Goal: Transaction & Acquisition: Purchase product/service

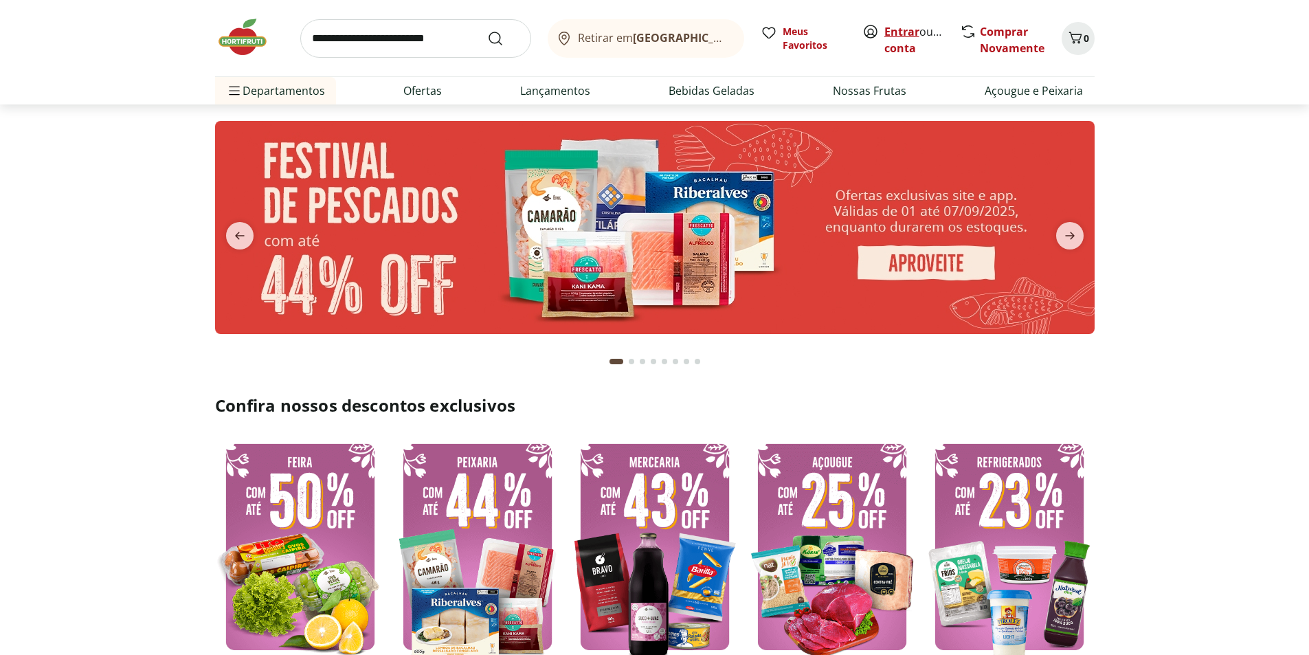
click at [893, 34] on link "Entrar" at bounding box center [901, 31] width 35 height 15
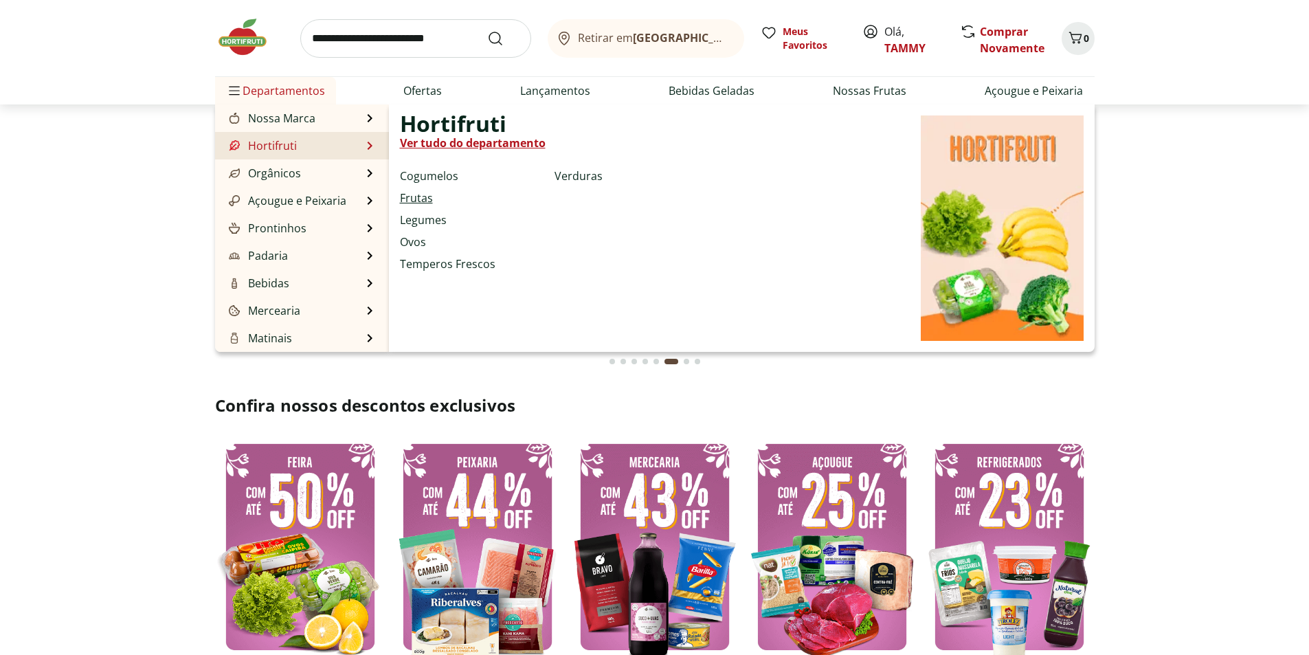
click at [420, 202] on link "Frutas" at bounding box center [416, 198] width 33 height 16
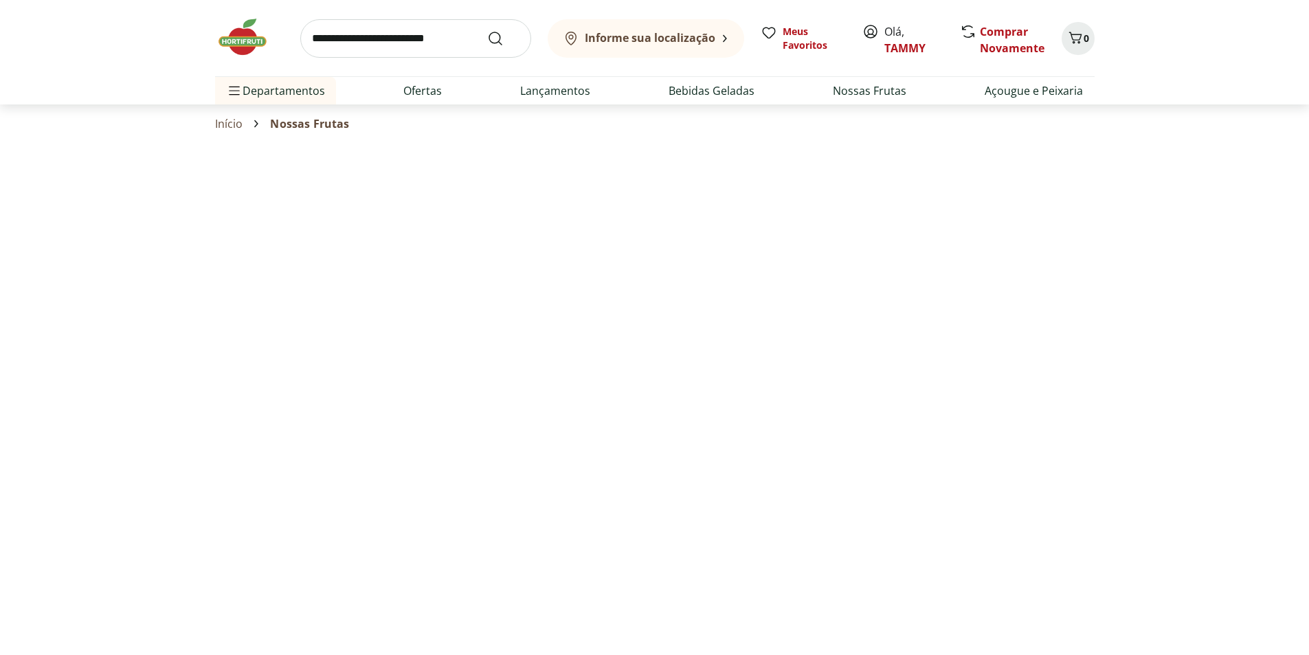
select select "**********"
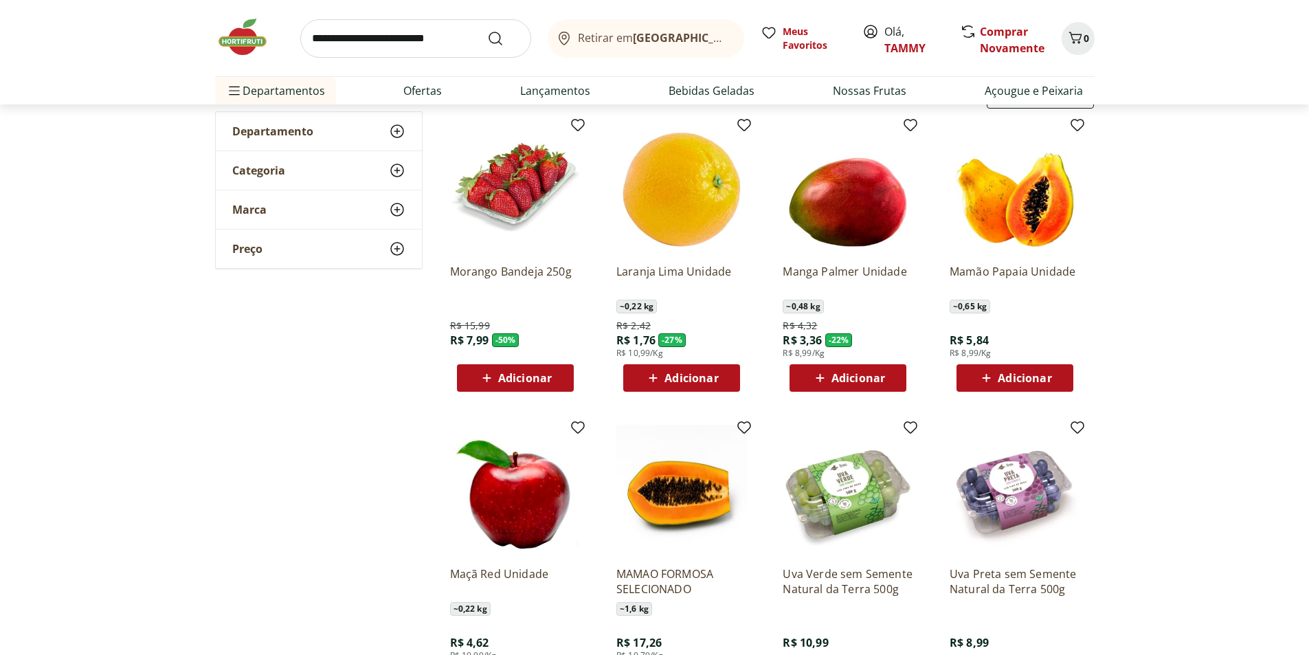
scroll to position [69, 0]
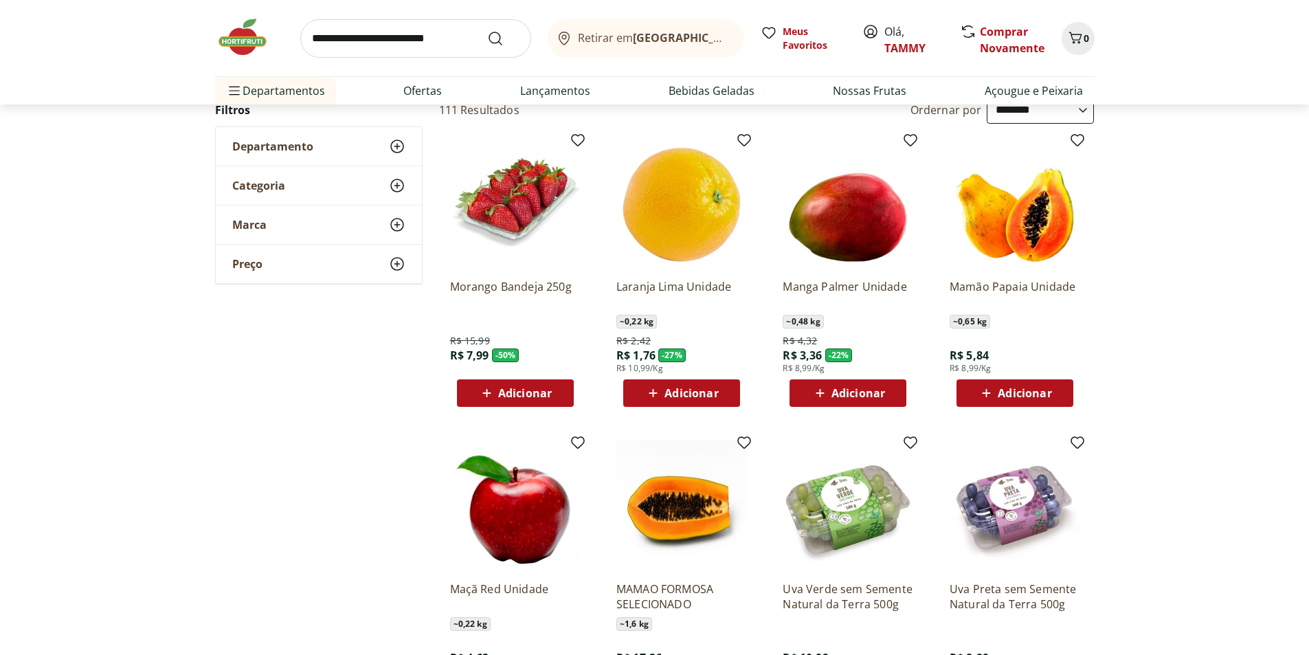
click at [1020, 388] on span "Adicionar" at bounding box center [1025, 393] width 54 height 11
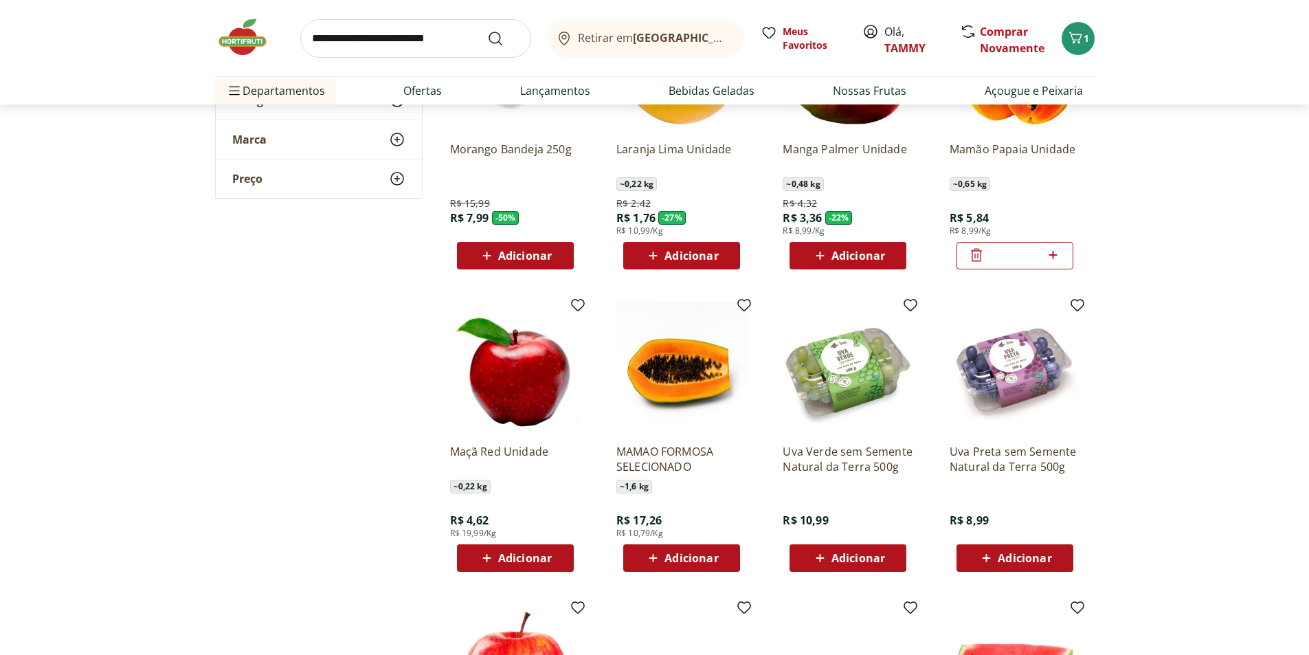
scroll to position [275, 0]
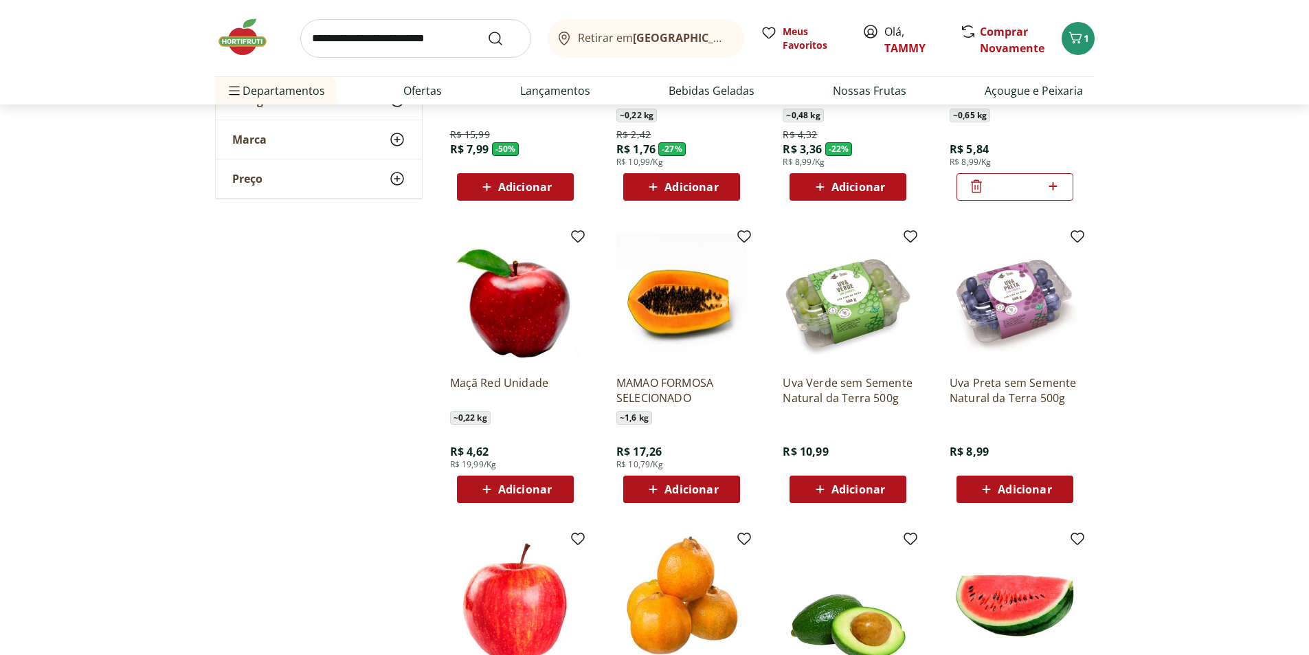
click at [871, 487] on span "Adicionar" at bounding box center [859, 489] width 54 height 11
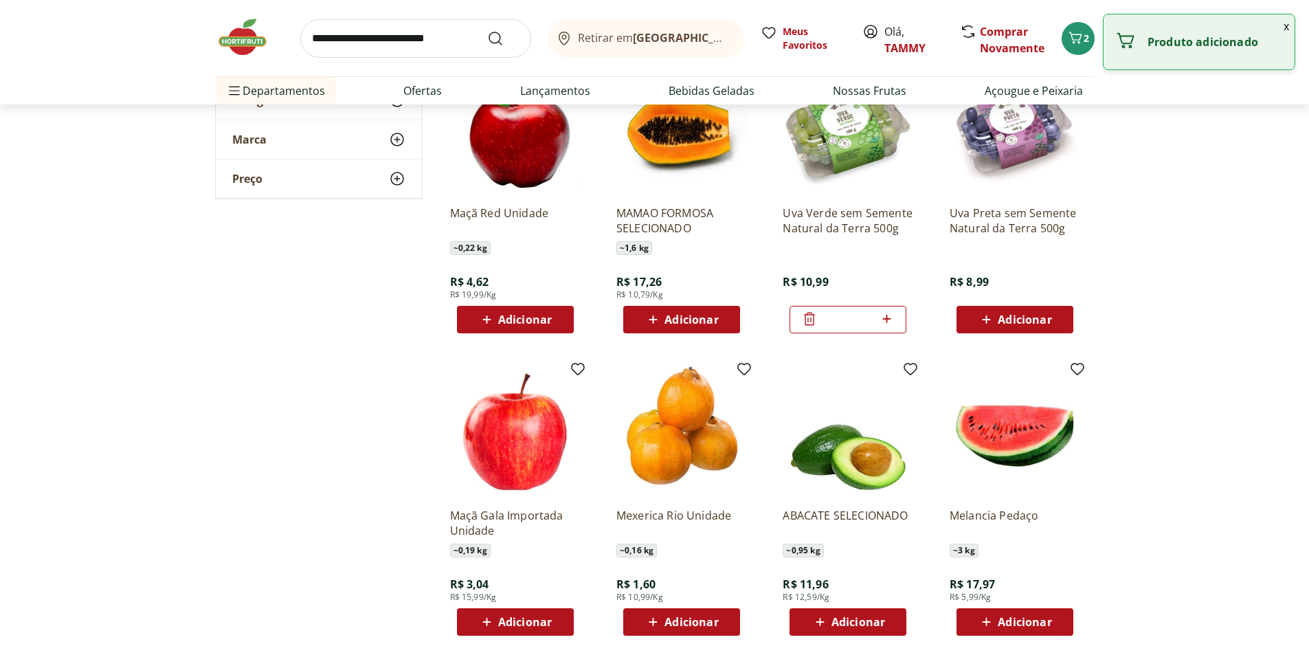
scroll to position [481, 0]
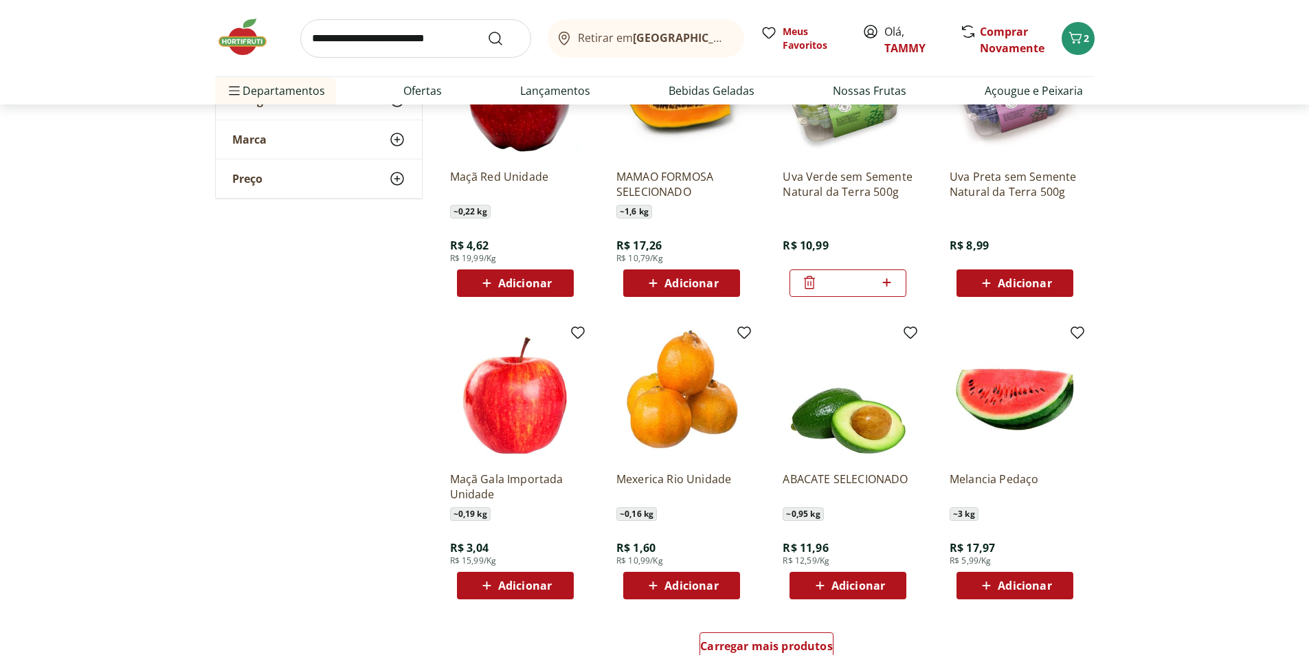
click at [1021, 580] on span "Adicionar" at bounding box center [1025, 585] width 54 height 11
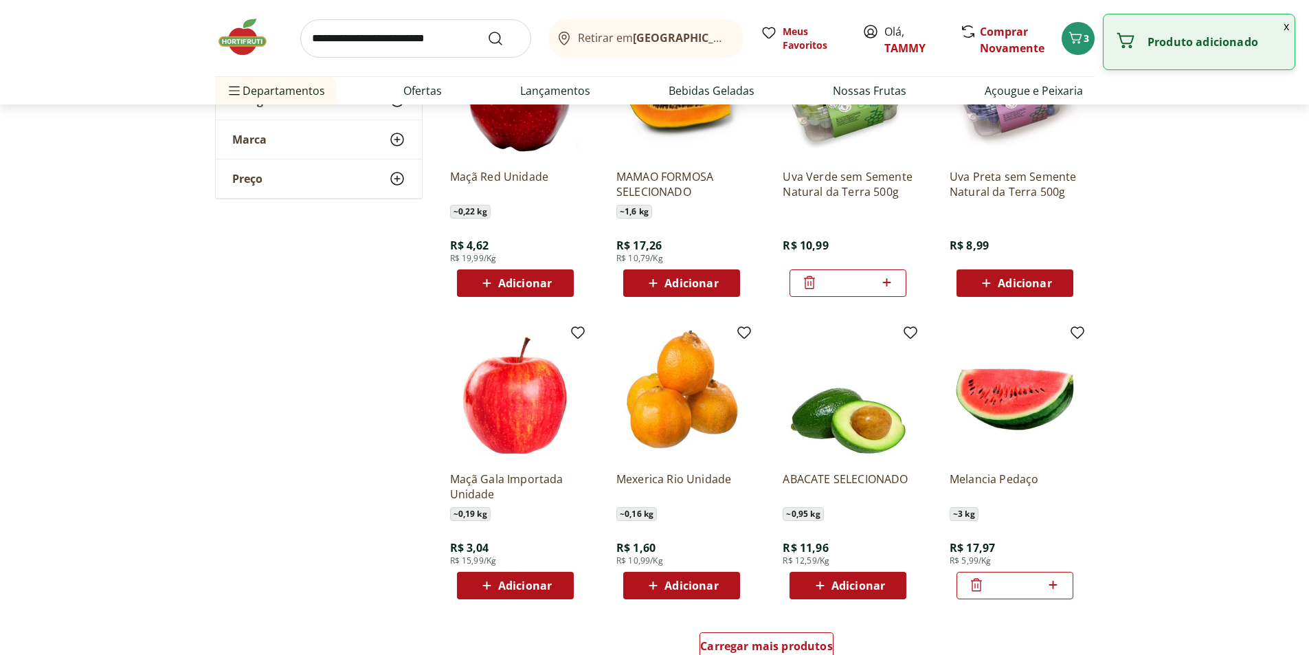
click at [701, 571] on div "Mexerica Rio Unidade ~ 0,16 kg R$ 1,60 R$ 10,99/Kg Adicionar" at bounding box center [681, 529] width 131 height 139
click at [698, 583] on span "Adicionar" at bounding box center [692, 585] width 54 height 11
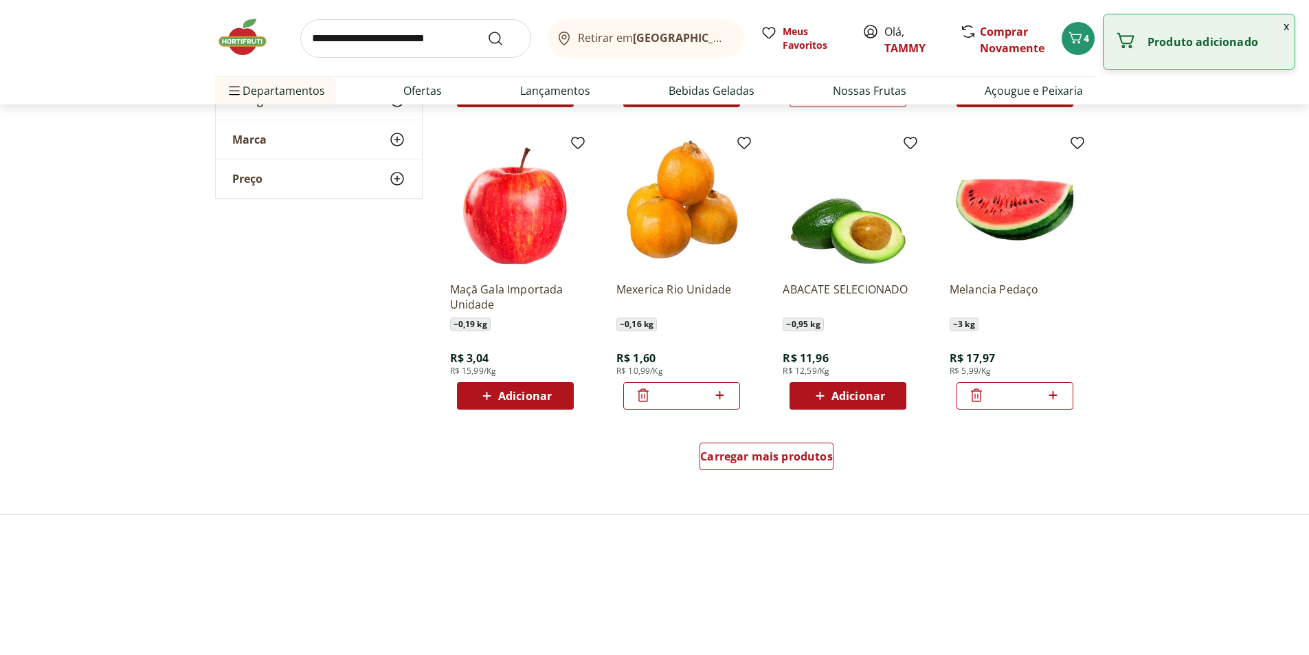
scroll to position [687, 0]
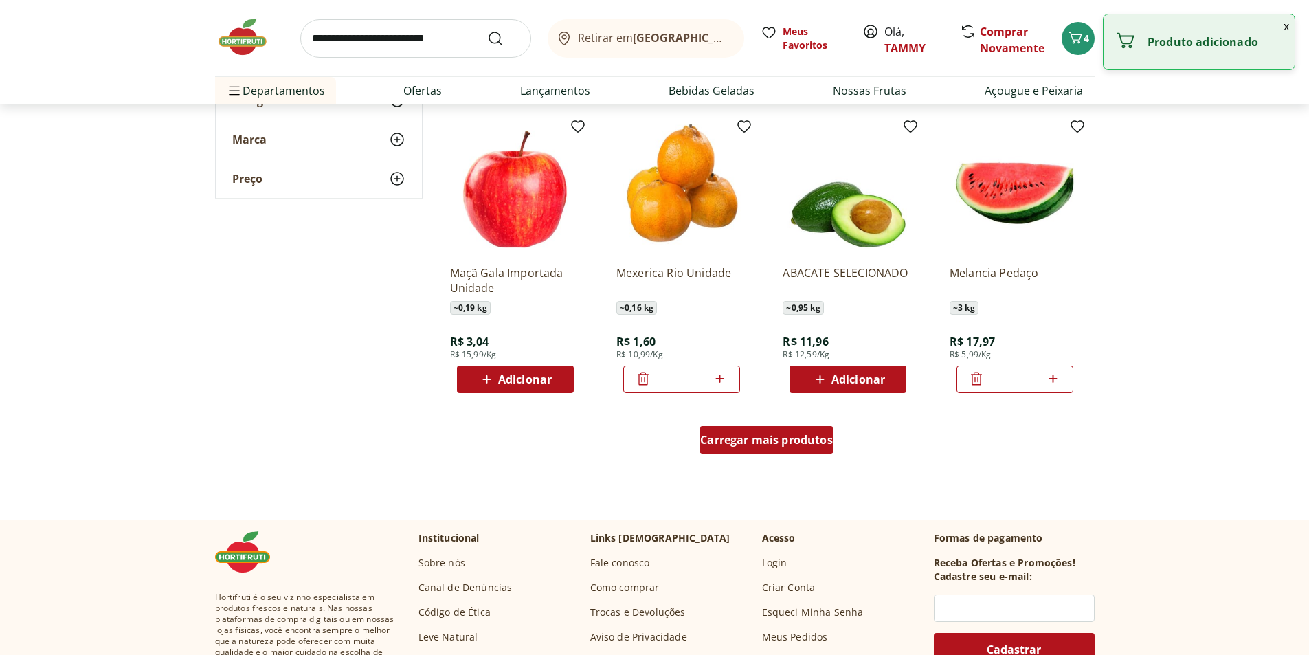
click at [744, 442] on span "Carregar mais produtos" at bounding box center [766, 439] width 133 height 11
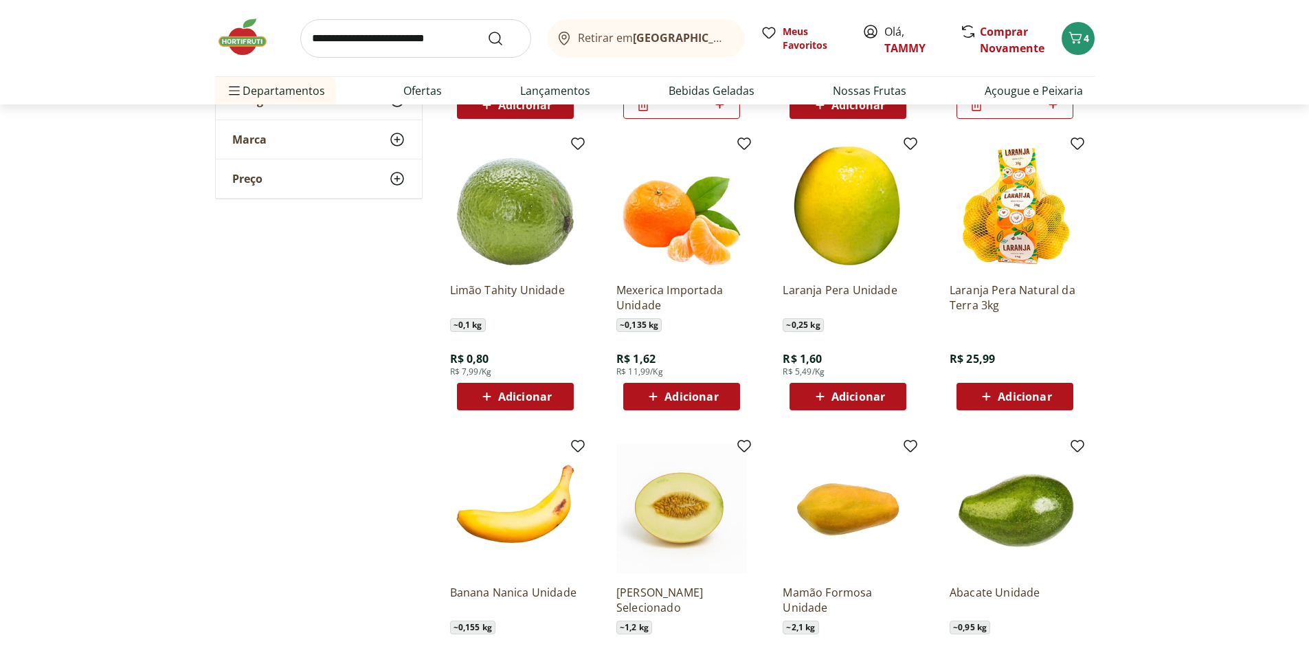
scroll to position [962, 0]
click at [521, 398] on span "Adicionar" at bounding box center [525, 395] width 54 height 11
click at [1003, 396] on span "Adicionar" at bounding box center [1025, 395] width 54 height 11
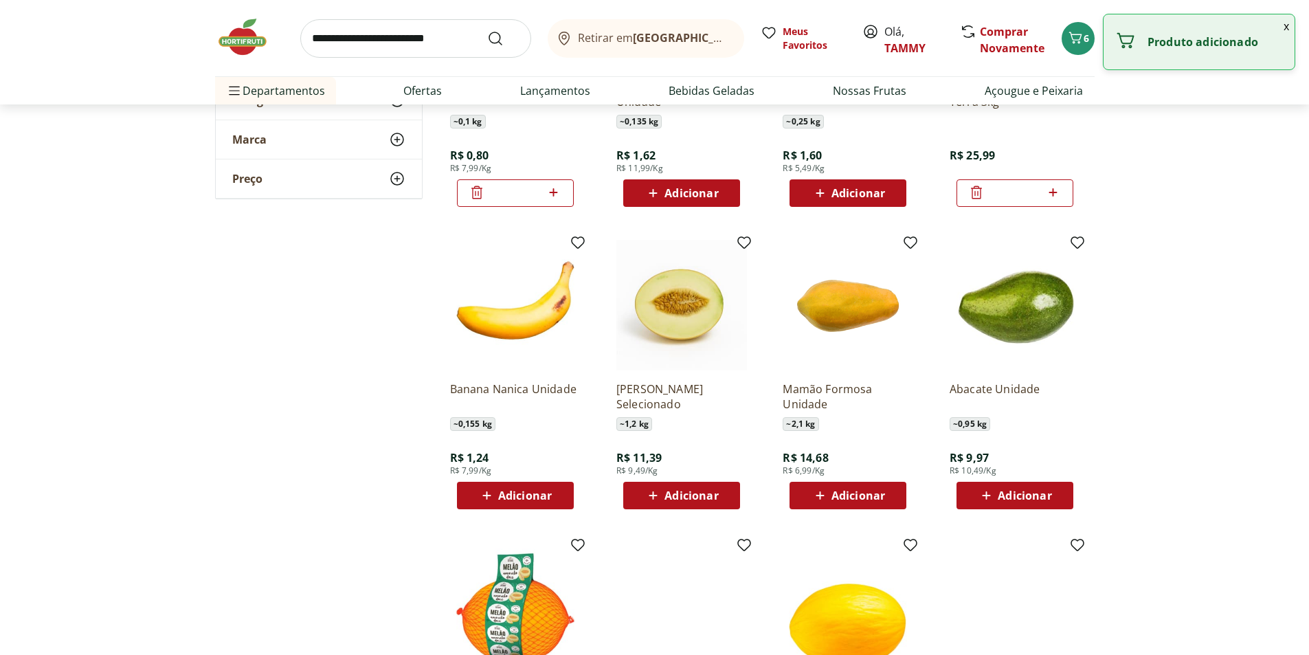
scroll to position [1168, 0]
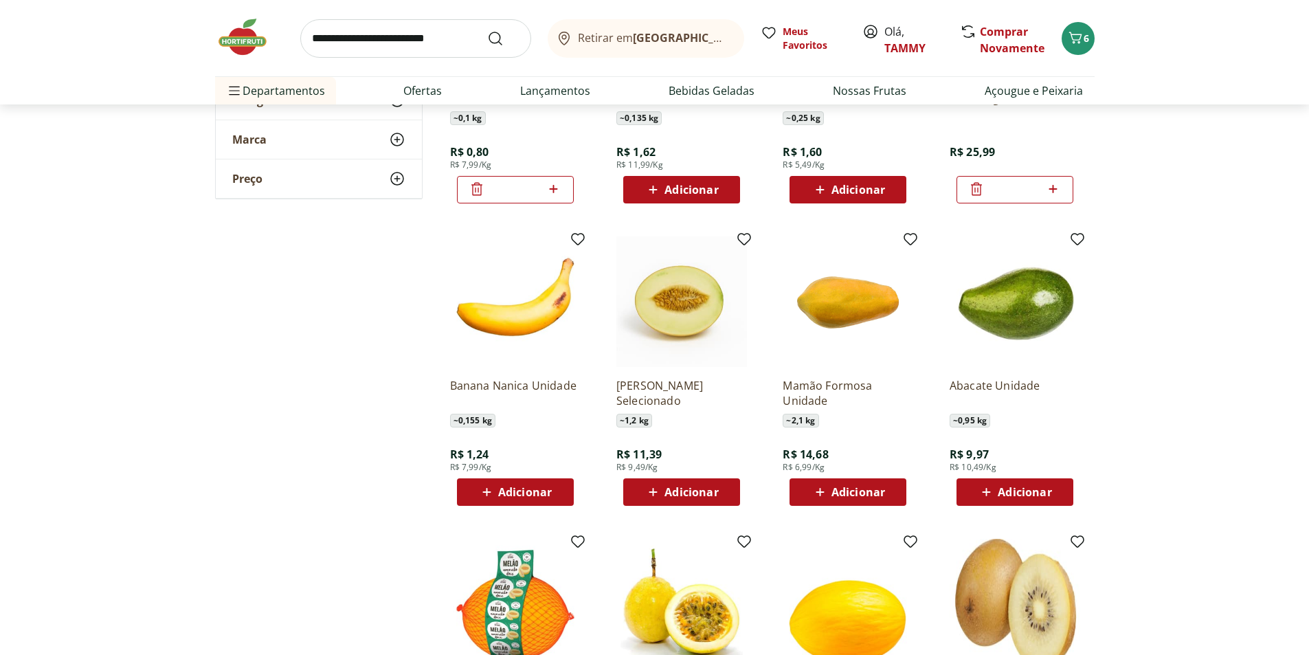
click at [834, 489] on span "Adicionar" at bounding box center [859, 492] width 54 height 11
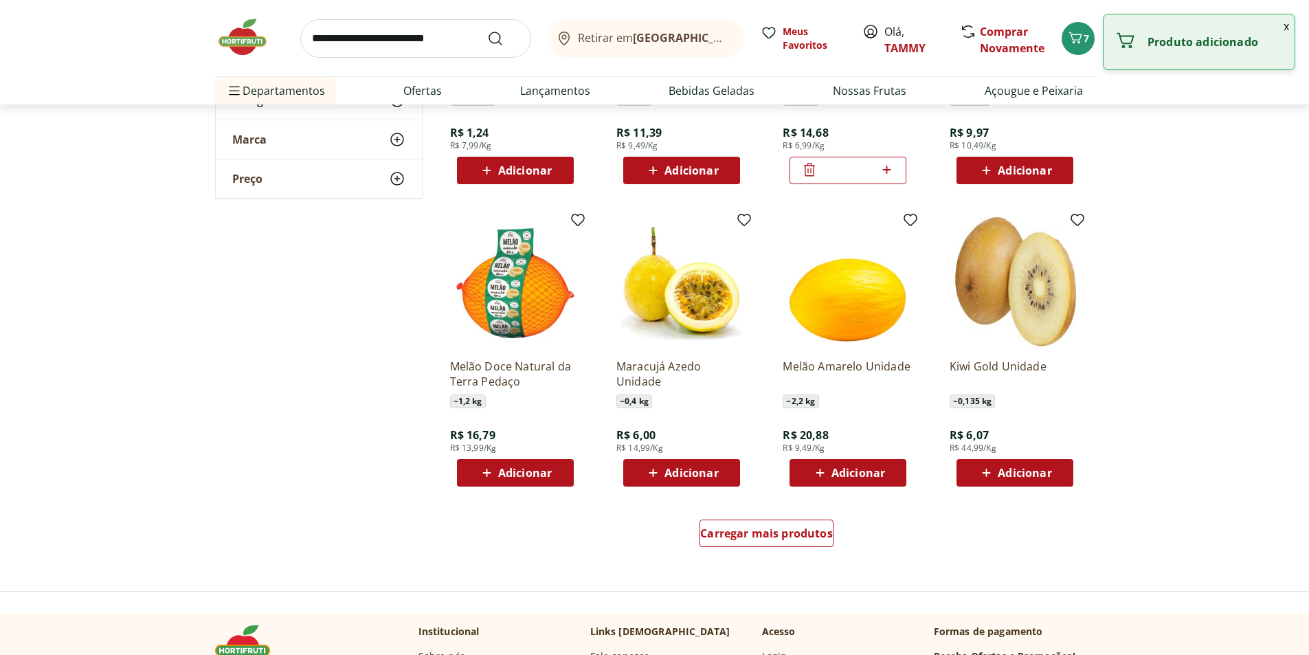
scroll to position [1512, 0]
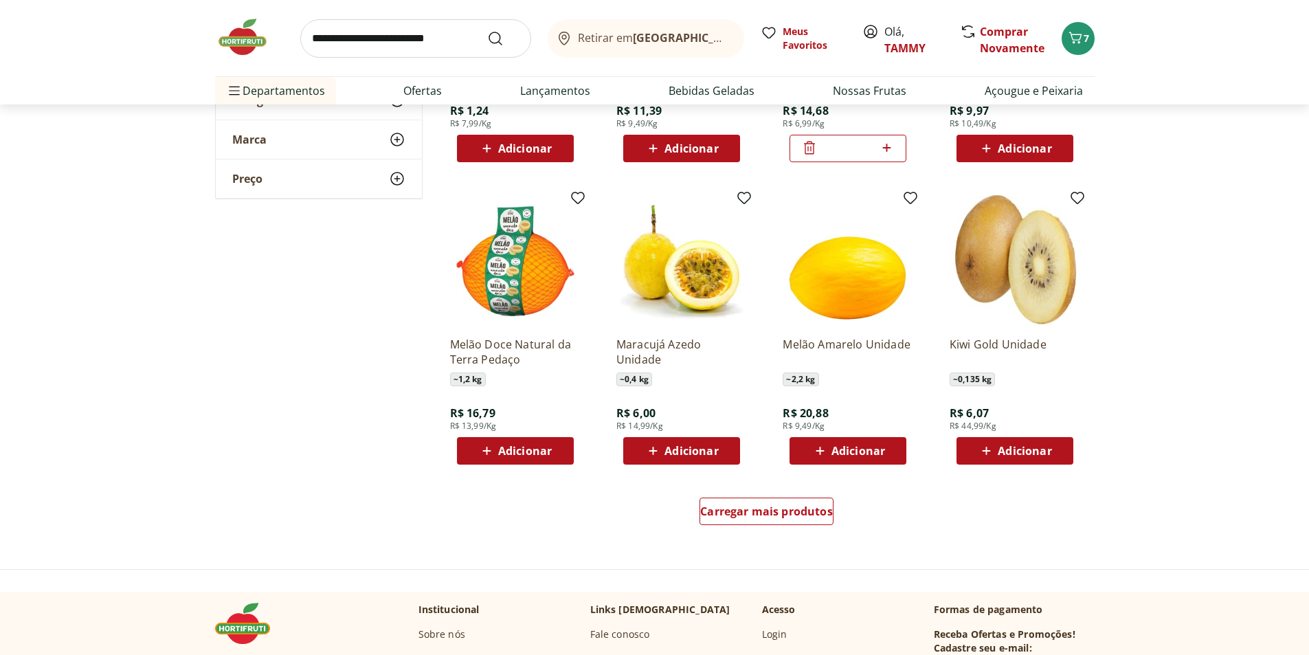
click at [853, 447] on span "Adicionar" at bounding box center [859, 450] width 54 height 11
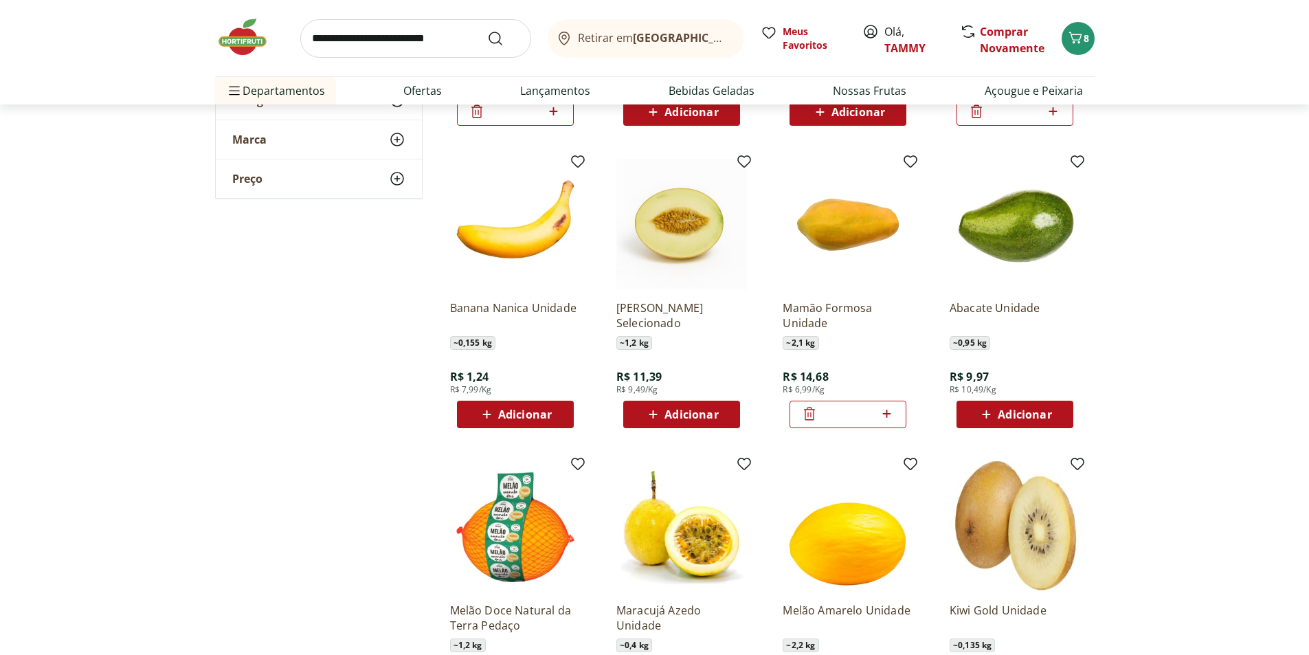
scroll to position [1237, 0]
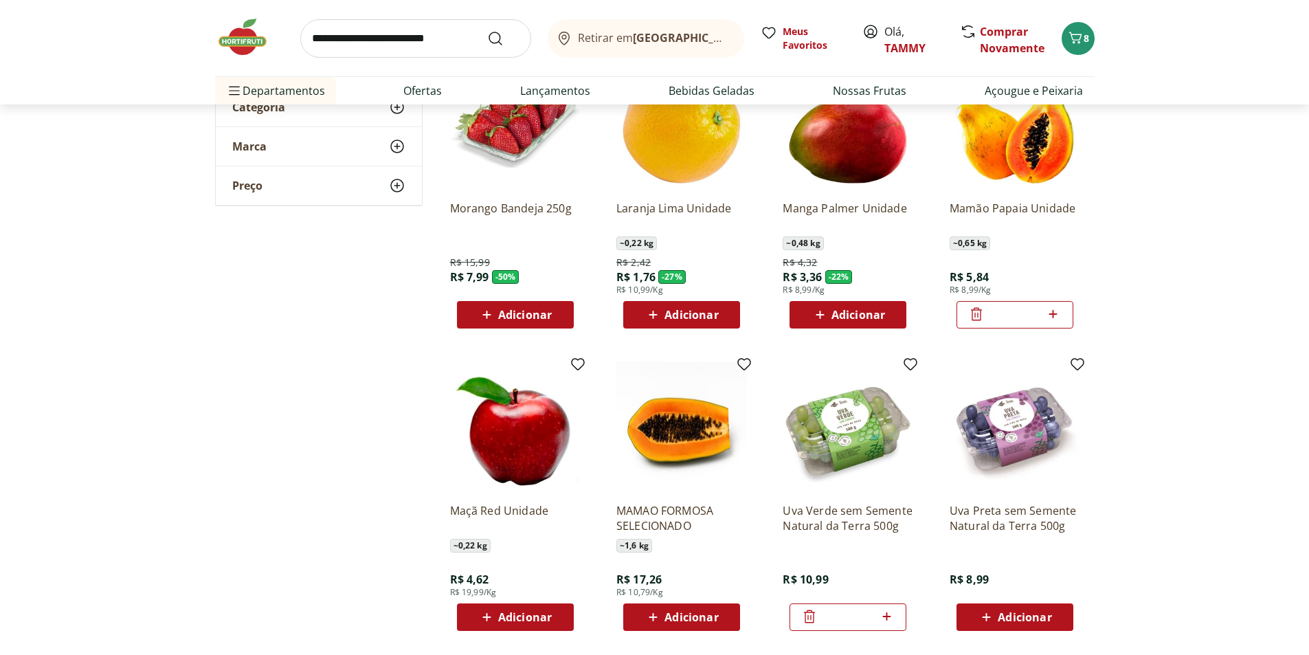
scroll to position [69, 0]
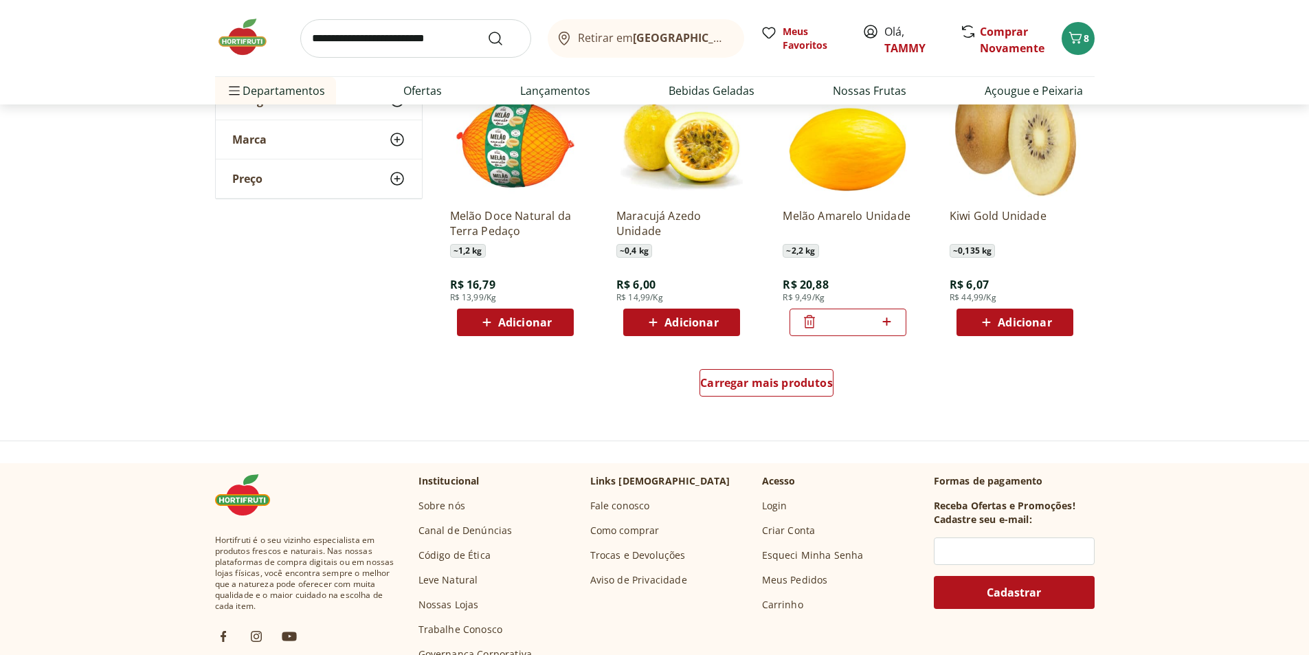
scroll to position [1649, 0]
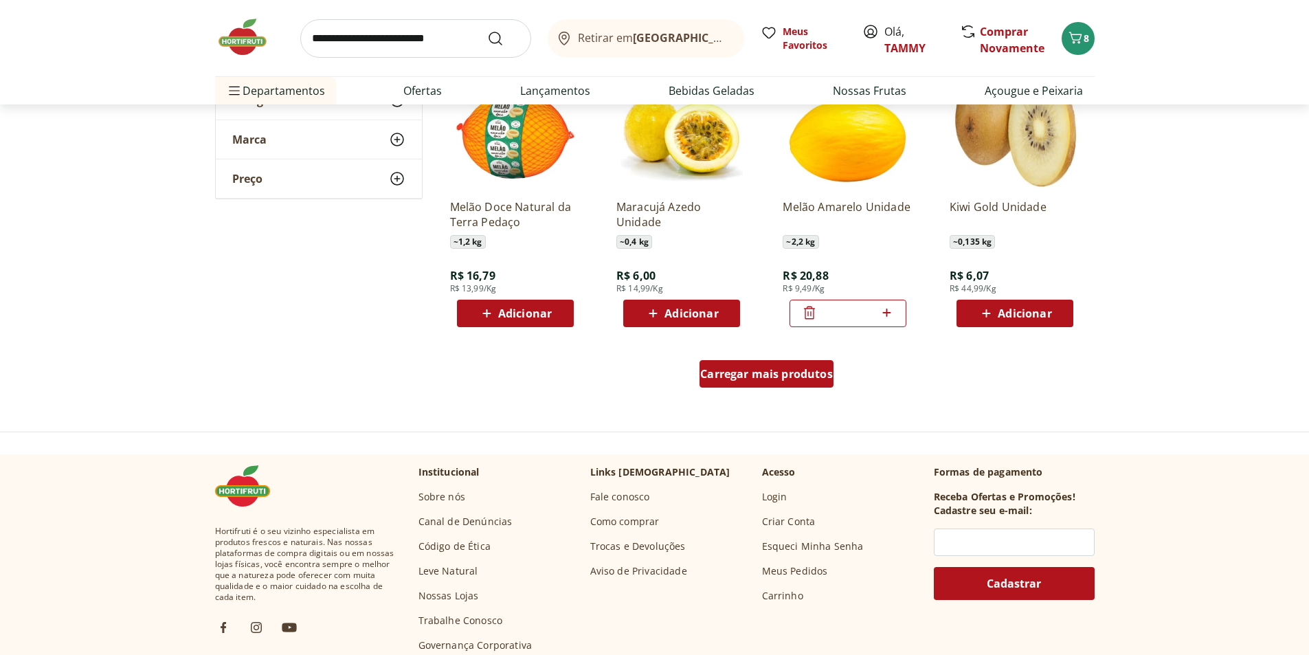
click at [792, 377] on span "Carregar mais produtos" at bounding box center [766, 373] width 133 height 11
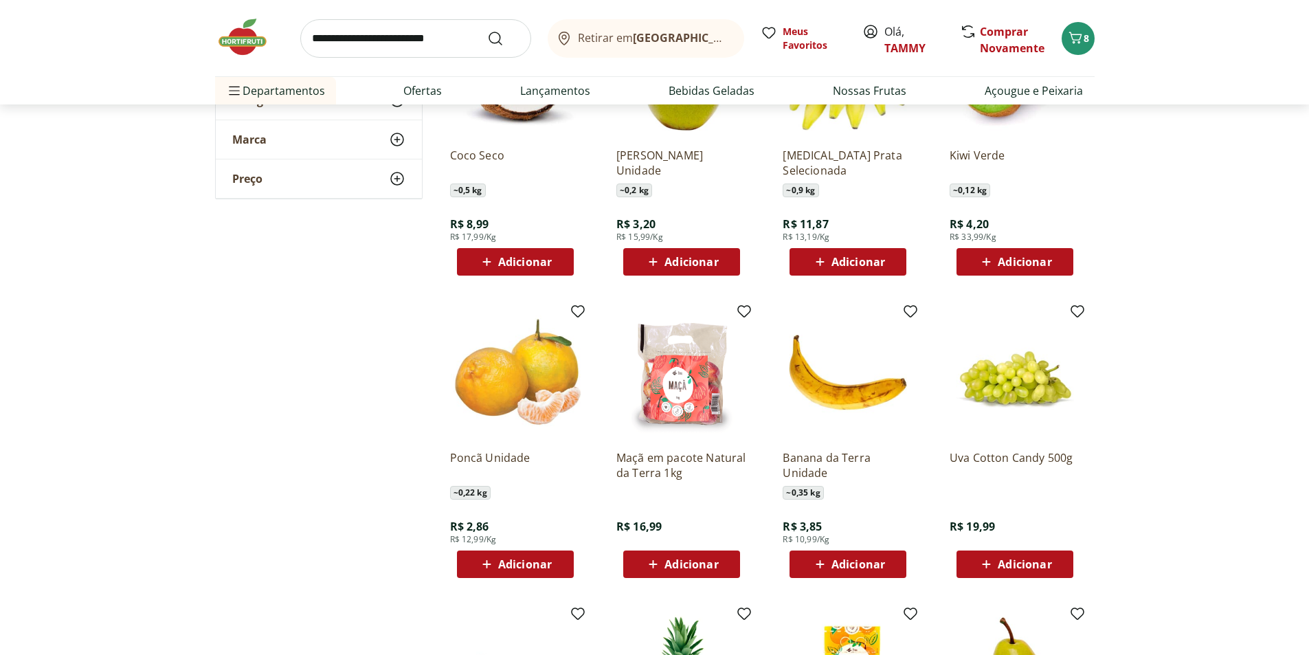
scroll to position [1993, 0]
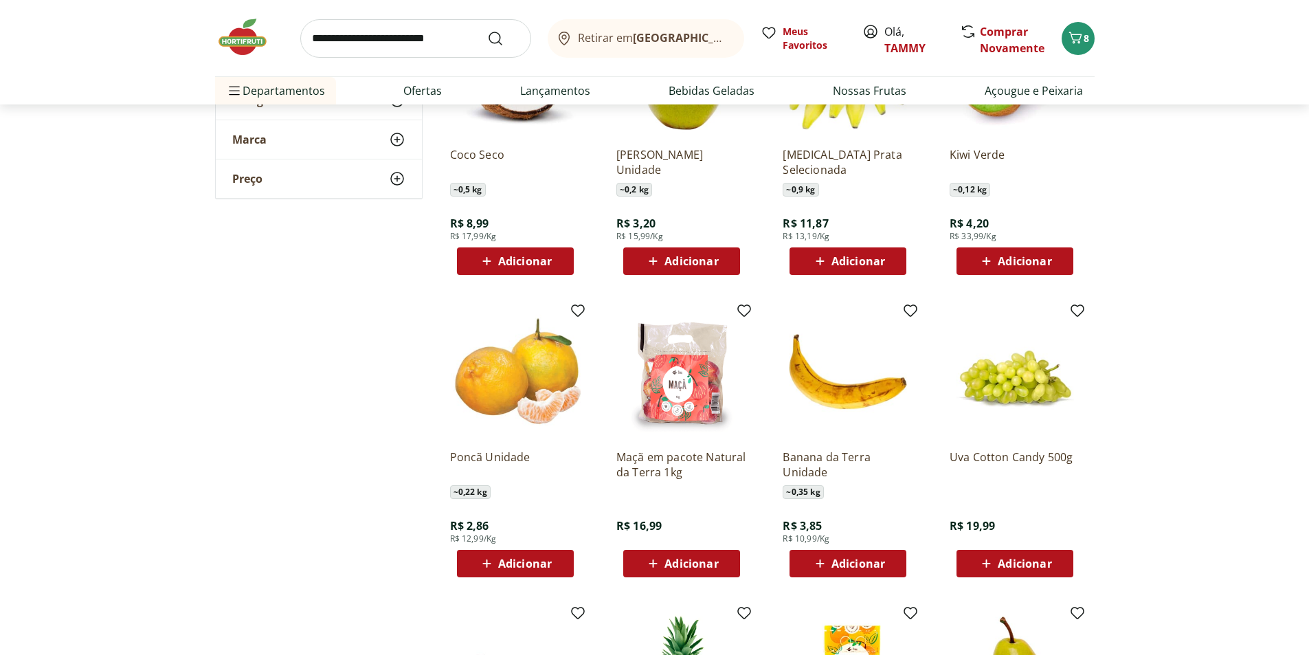
click at [851, 256] on span "Adicionar" at bounding box center [859, 261] width 54 height 11
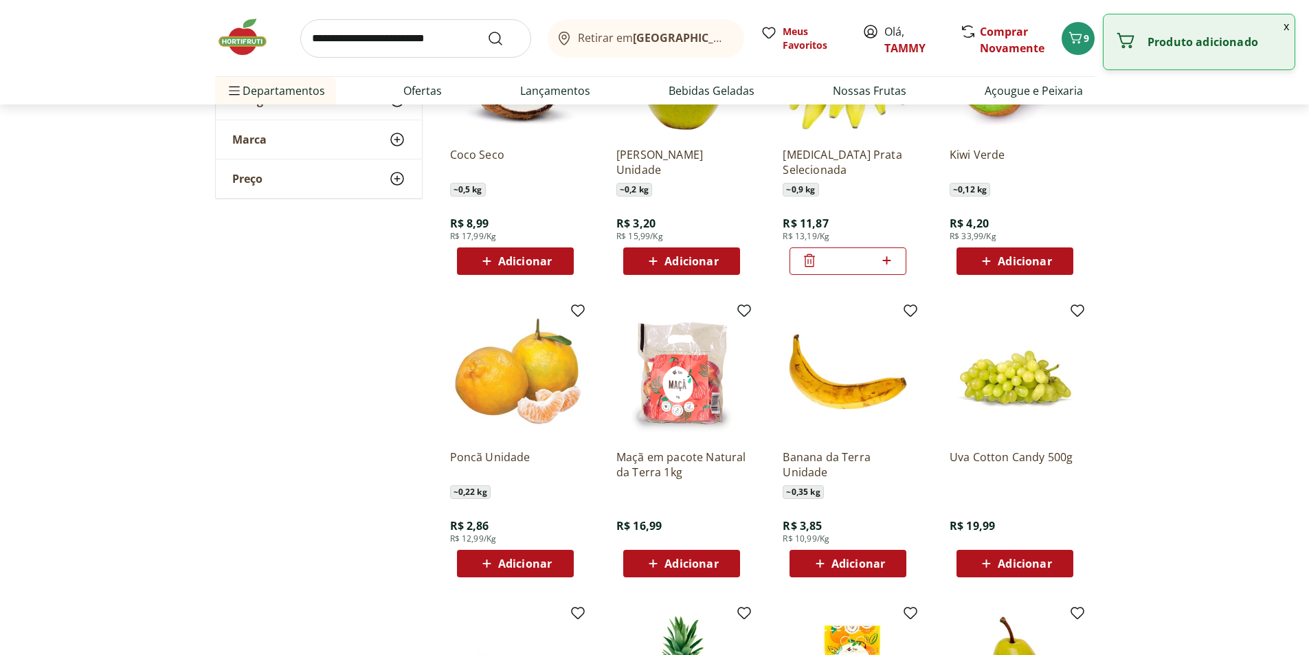
click at [878, 558] on span "Adicionar" at bounding box center [859, 563] width 54 height 11
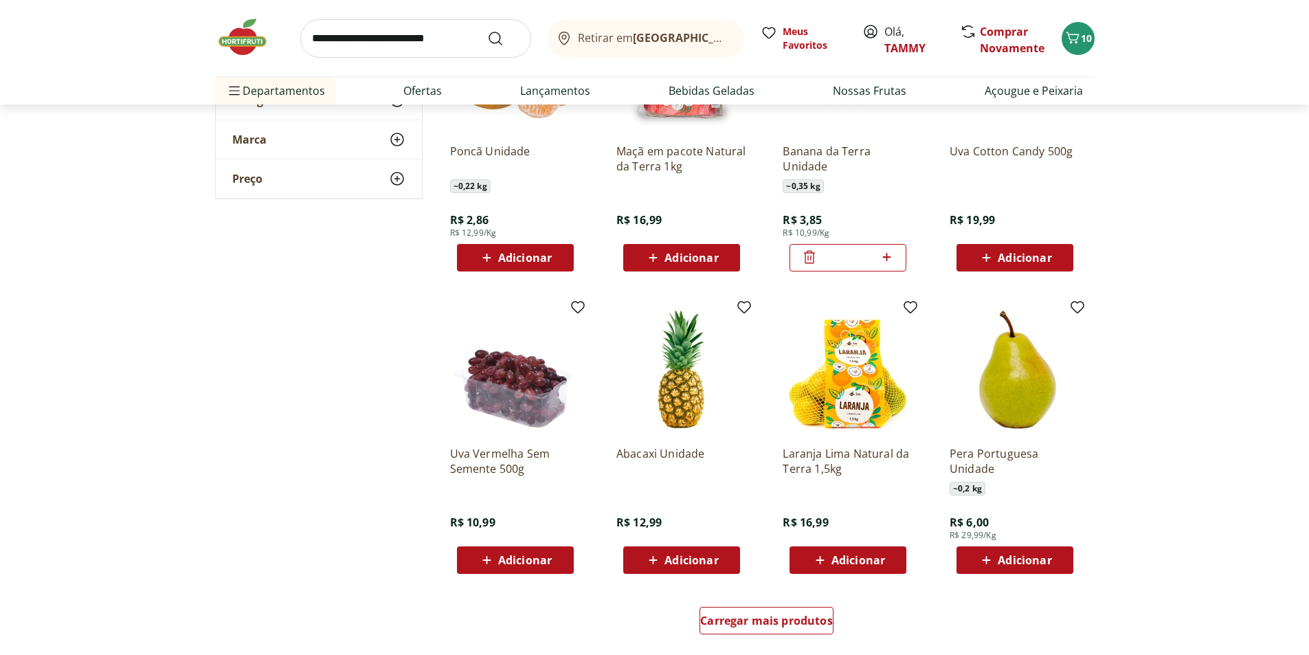
scroll to position [2337, 0]
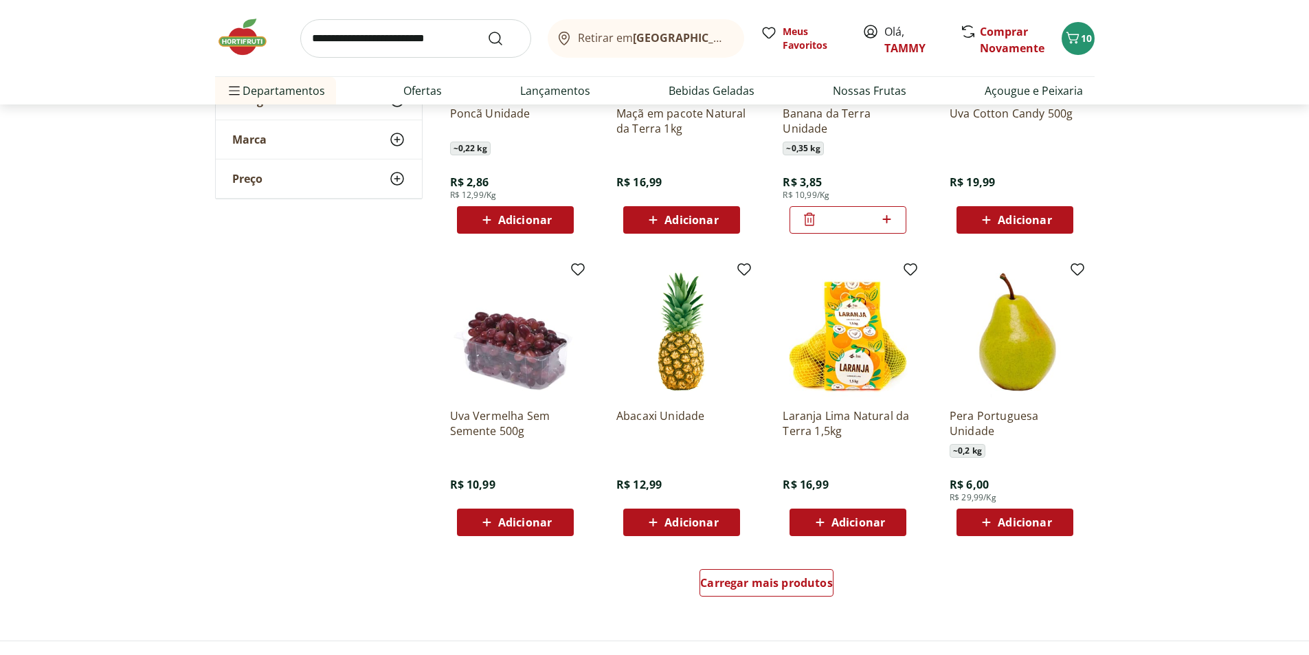
click at [697, 520] on span "Adicionar" at bounding box center [692, 522] width 54 height 11
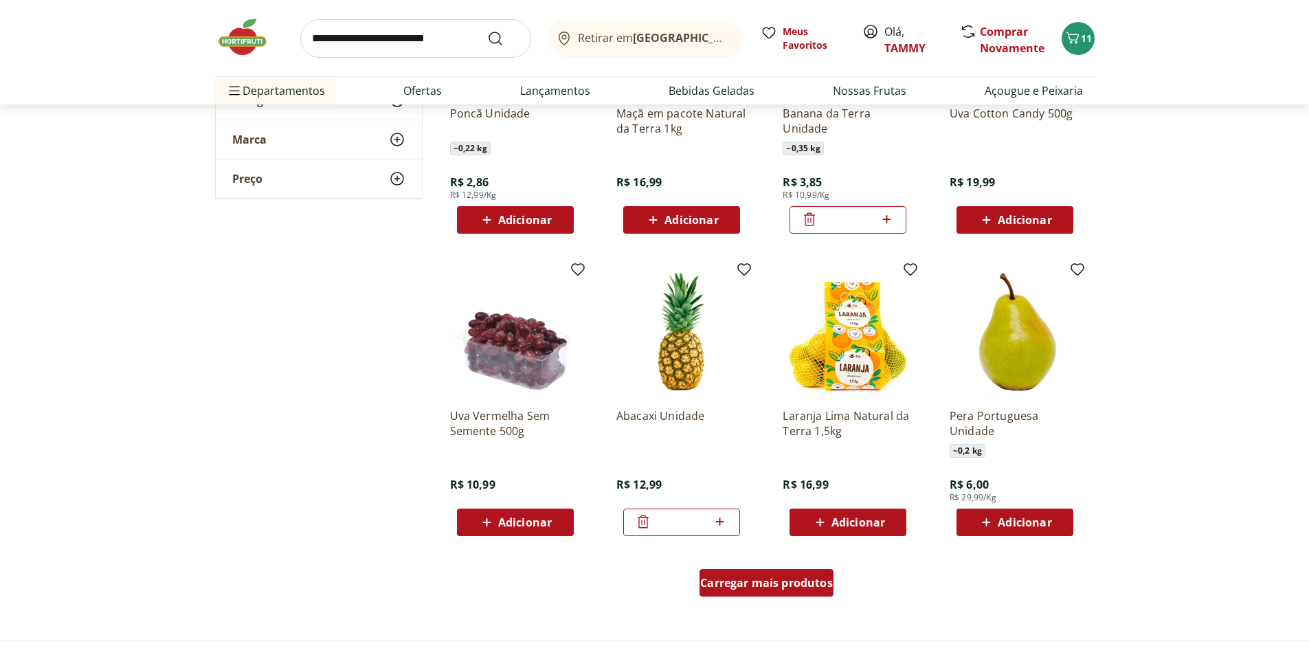
click at [777, 577] on span "Carregar mais produtos" at bounding box center [766, 582] width 133 height 11
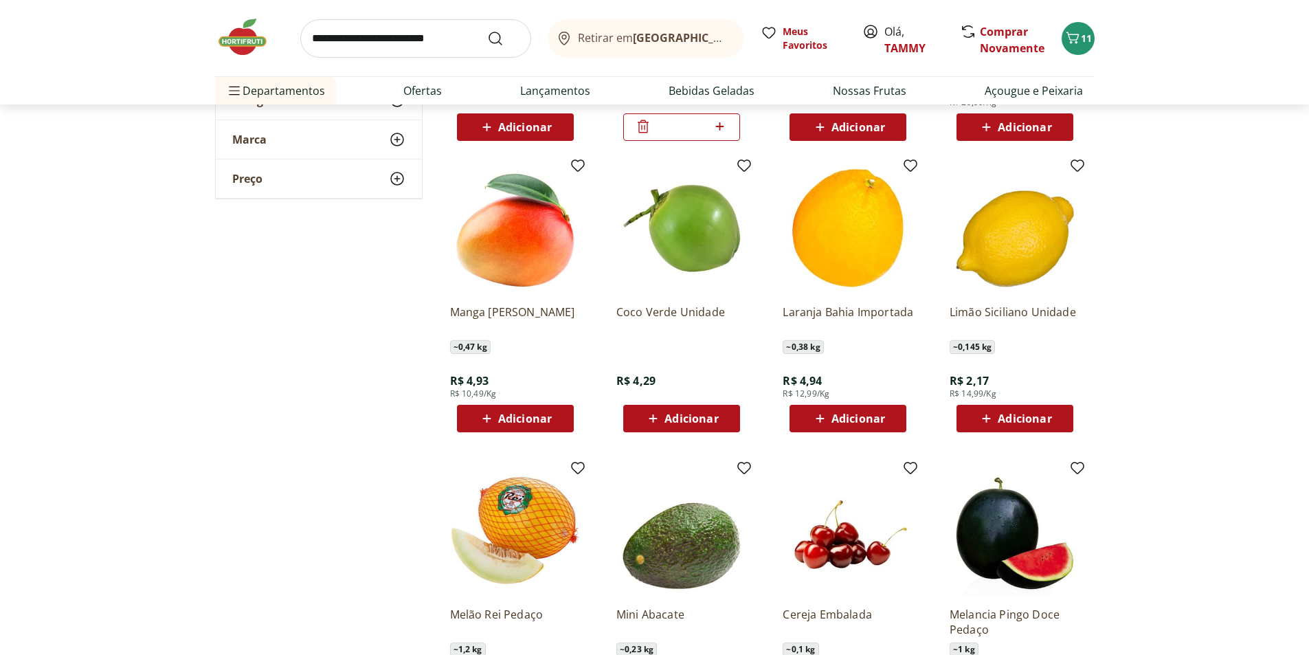
scroll to position [2749, 0]
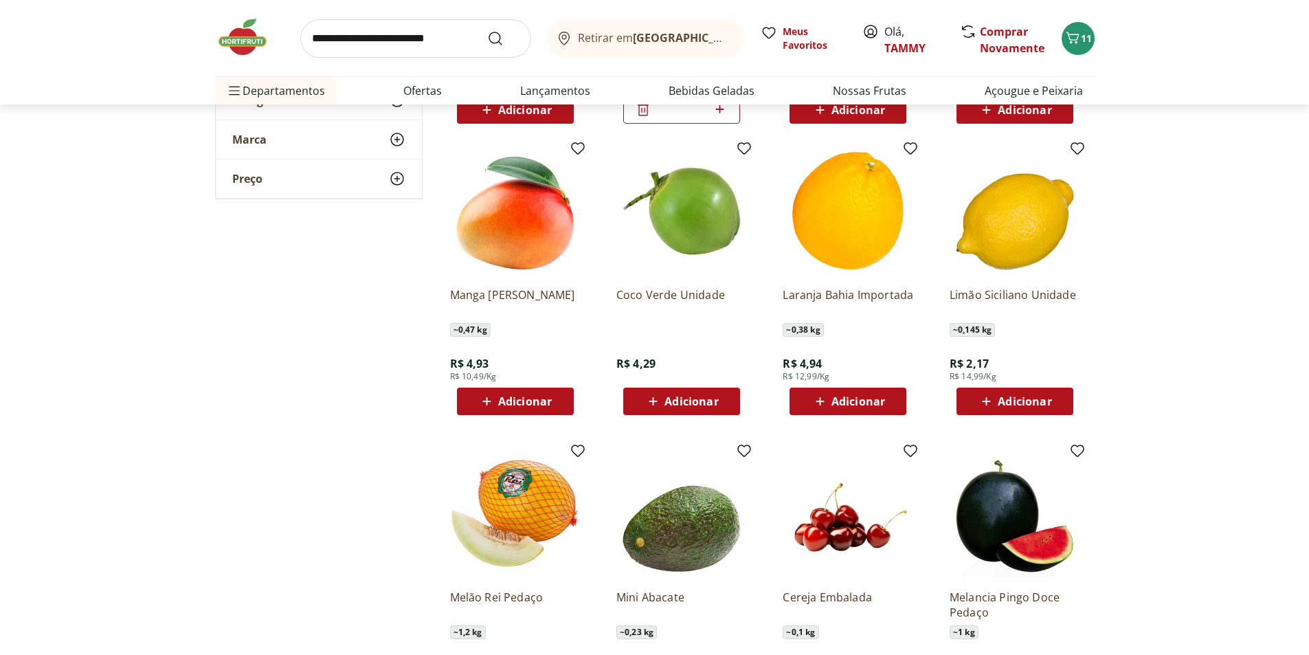
click at [524, 401] on span "Adicionar" at bounding box center [525, 401] width 54 height 11
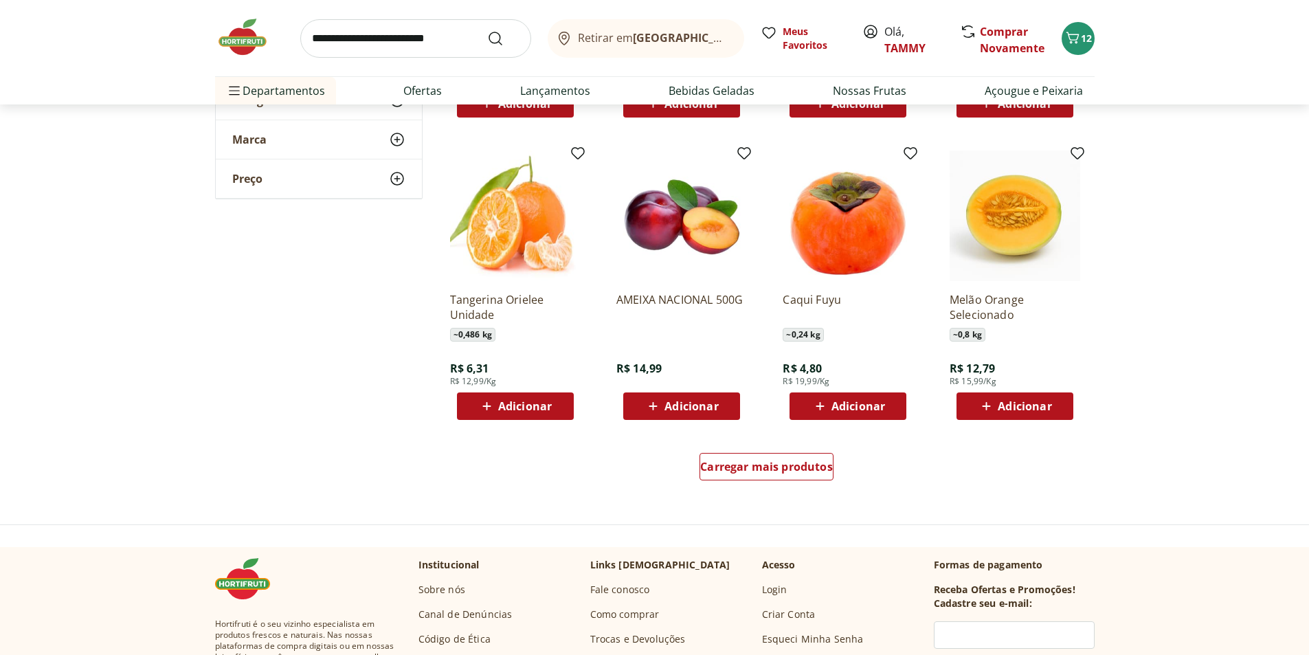
scroll to position [3367, 0]
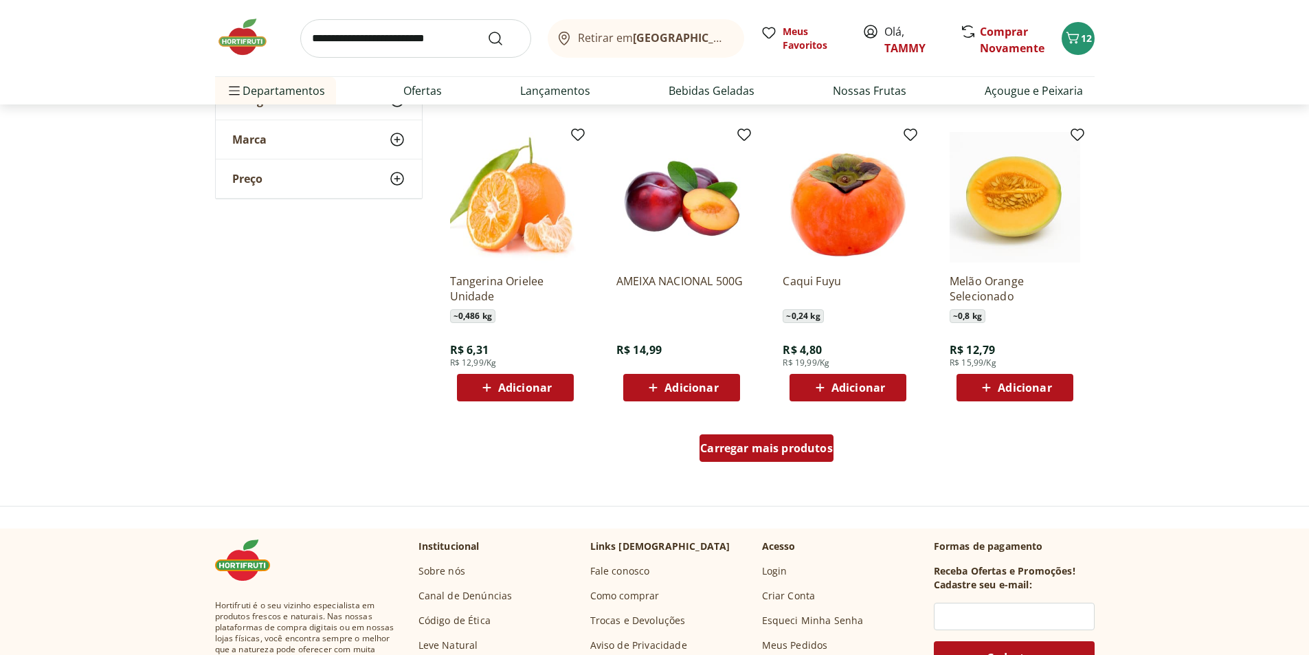
click at [777, 451] on span "Carregar mais produtos" at bounding box center [766, 448] width 133 height 11
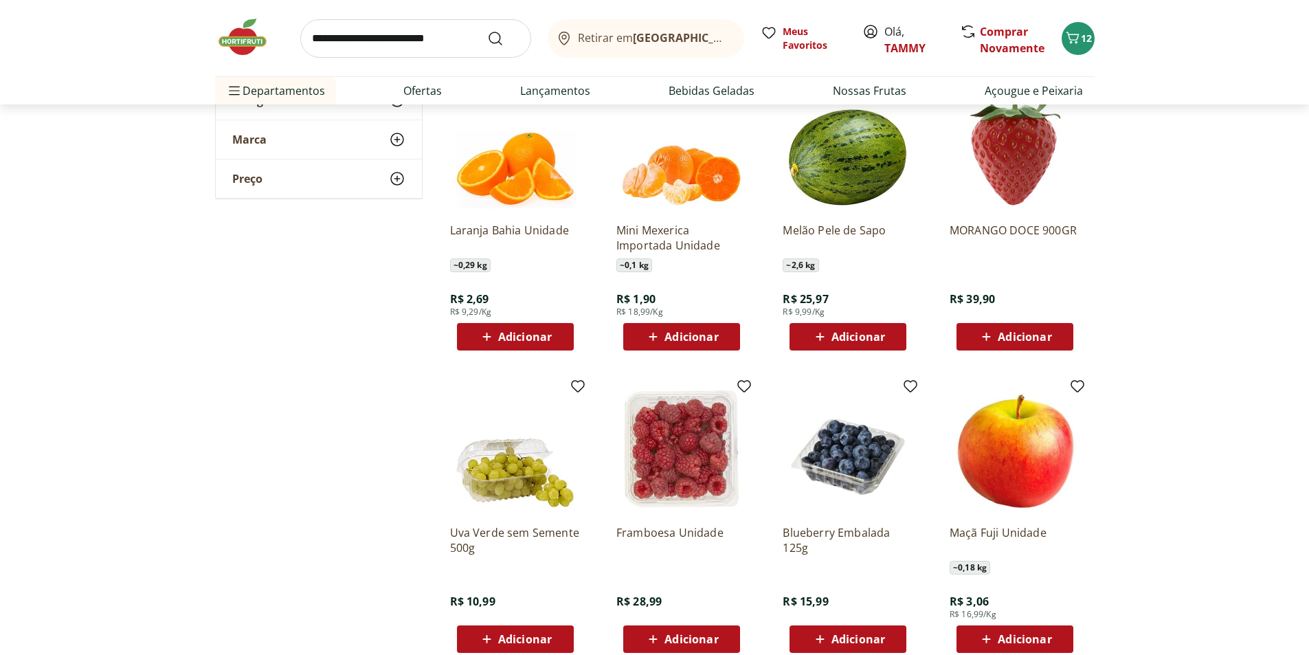
scroll to position [3711, 0]
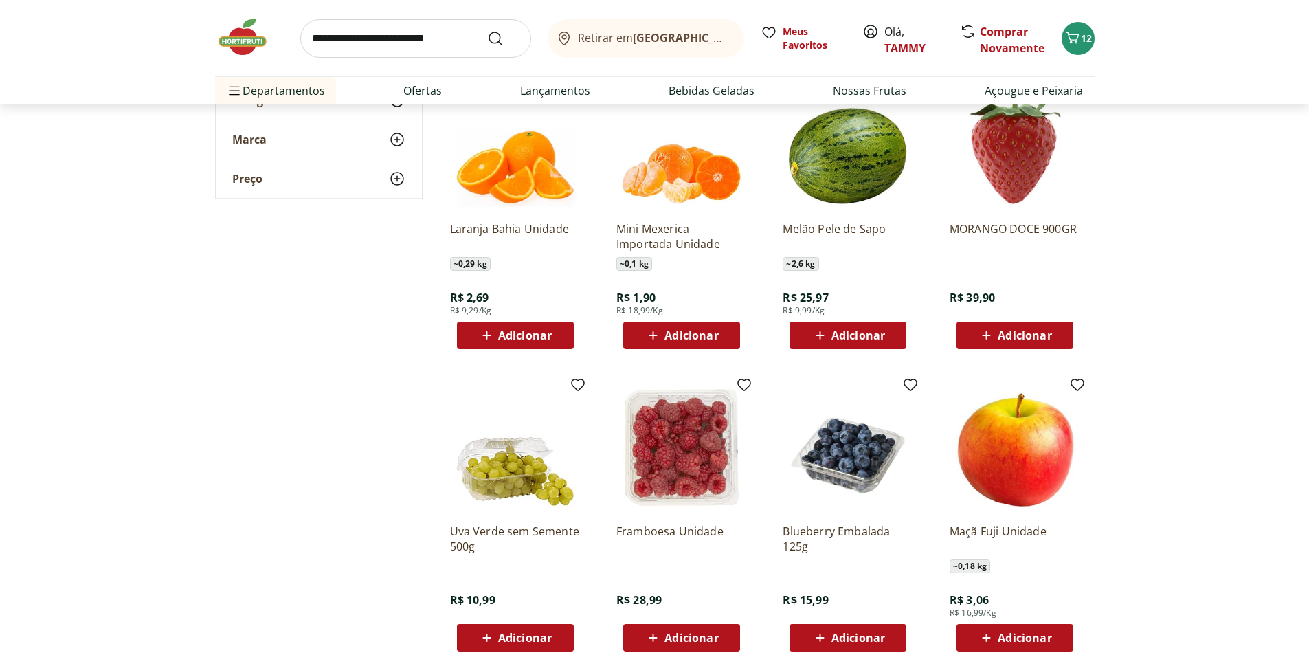
click at [524, 337] on span "Adicionar" at bounding box center [525, 335] width 54 height 11
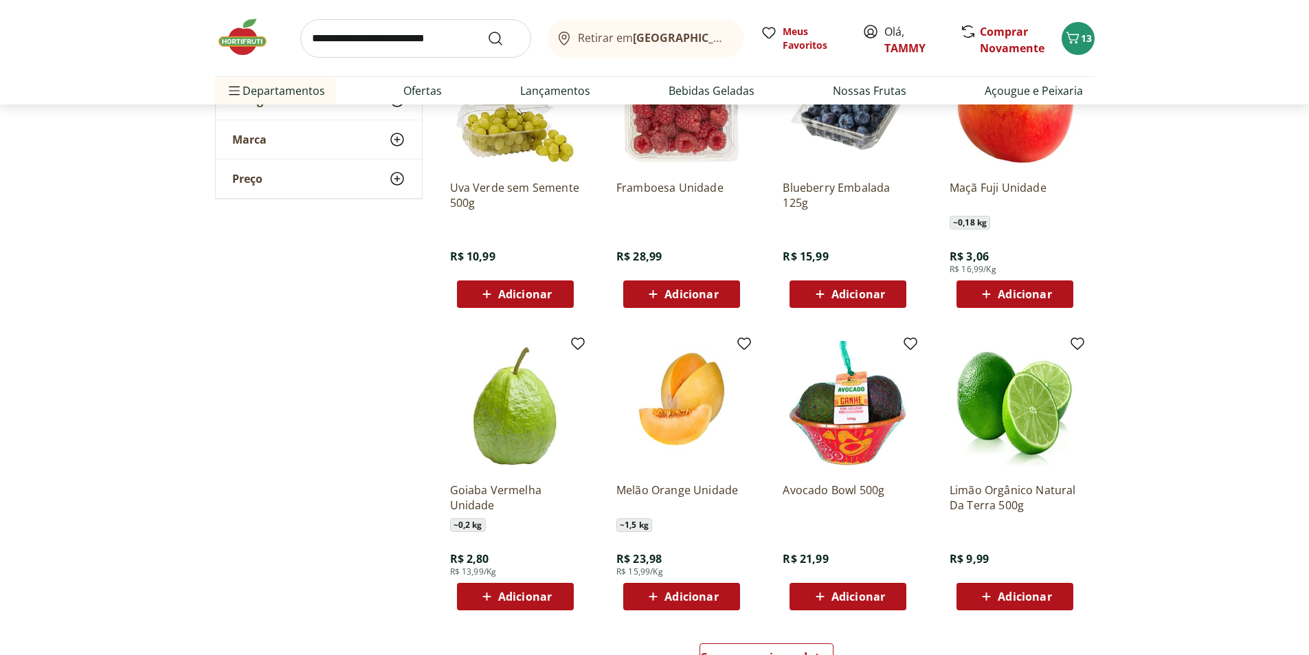
scroll to position [4192, 0]
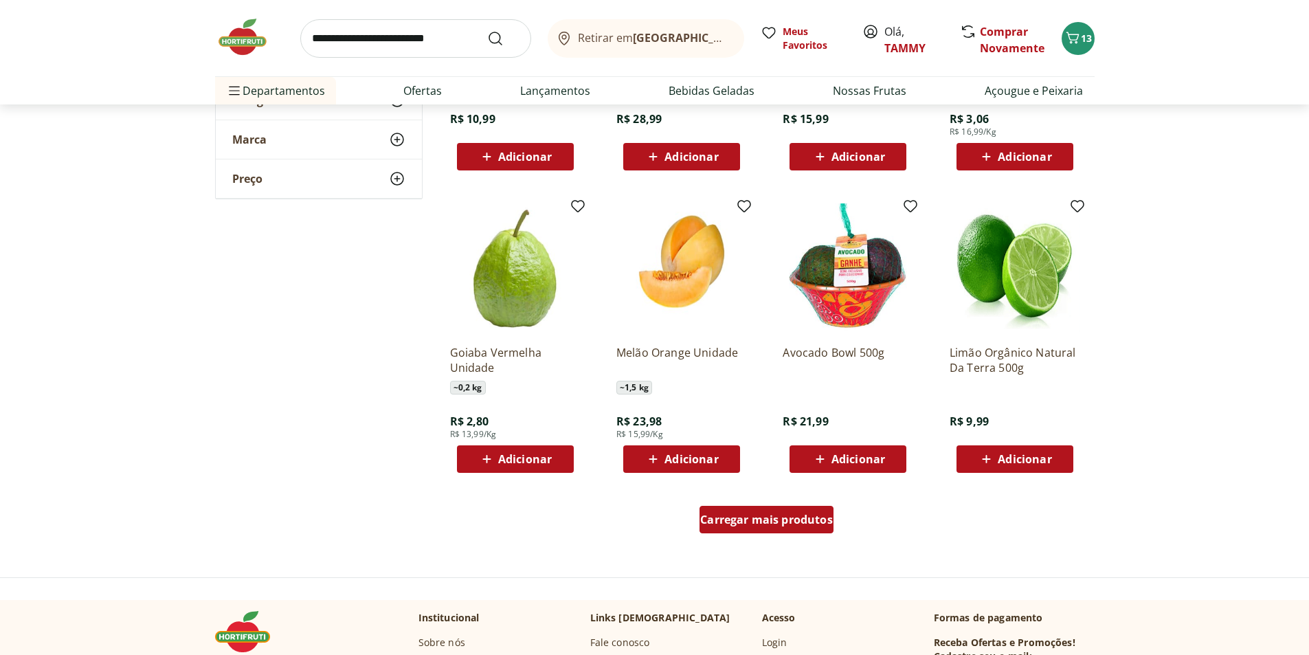
click at [787, 522] on span "Carregar mais produtos" at bounding box center [766, 519] width 133 height 11
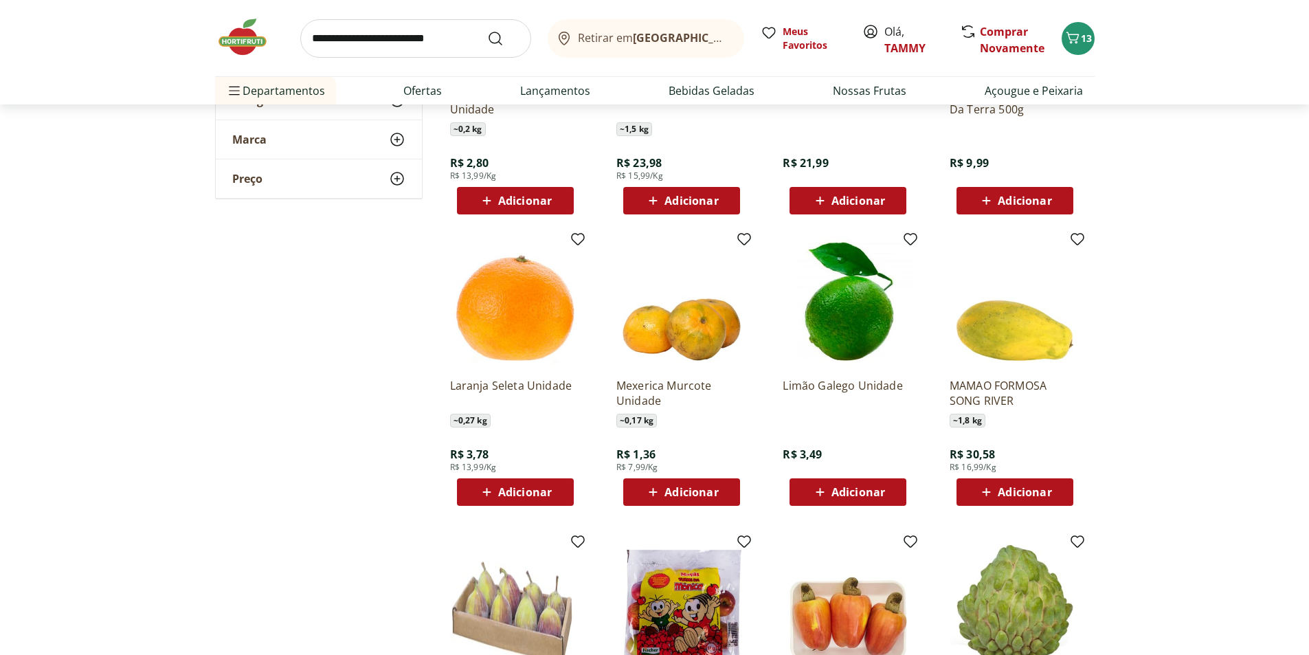
scroll to position [4536, 0]
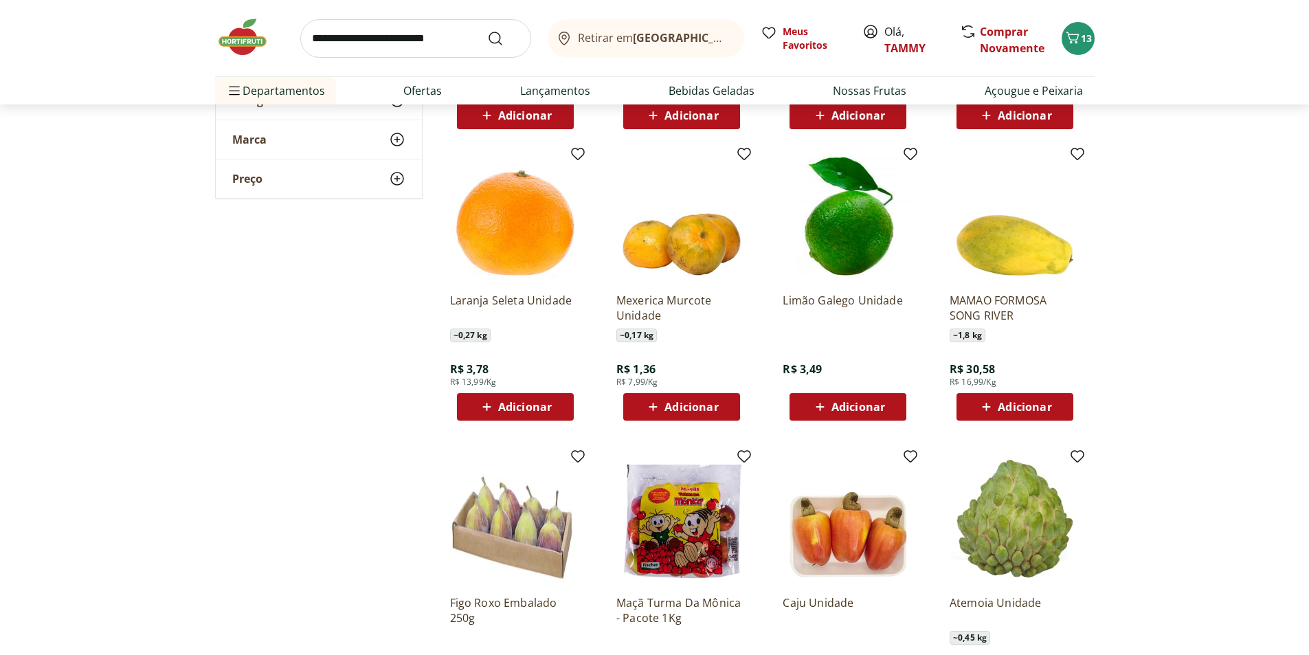
click at [517, 405] on span "Adicionar" at bounding box center [525, 406] width 54 height 11
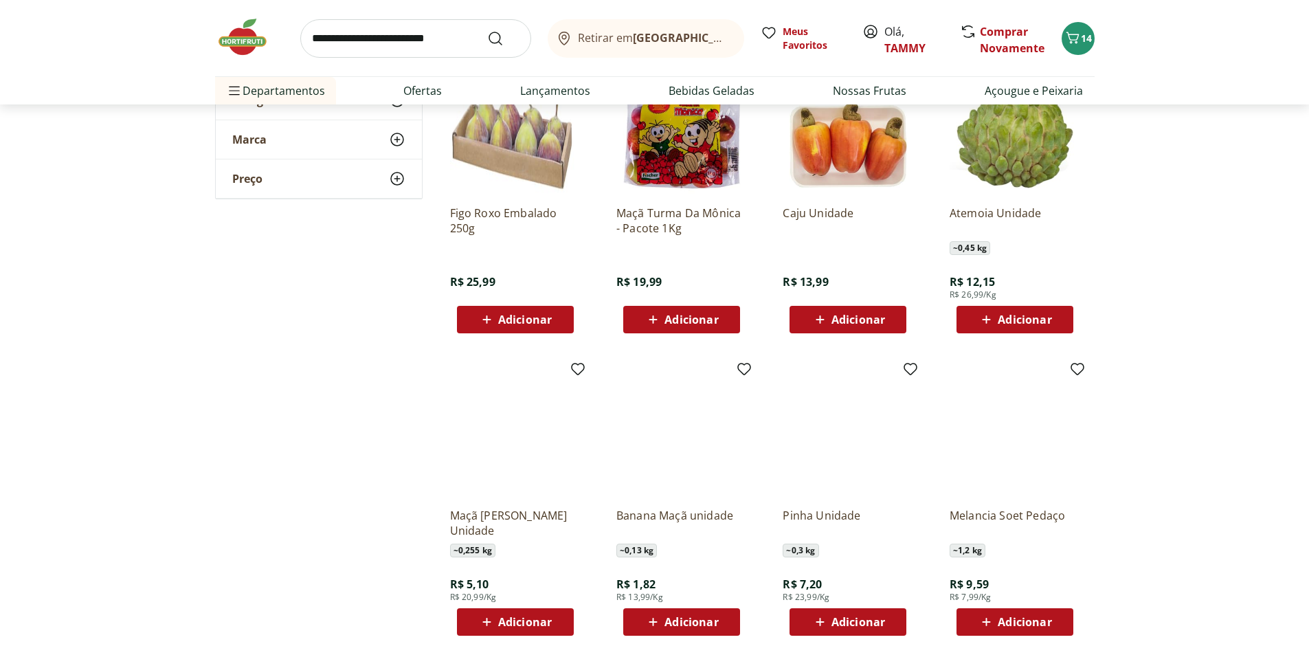
scroll to position [5017, 0]
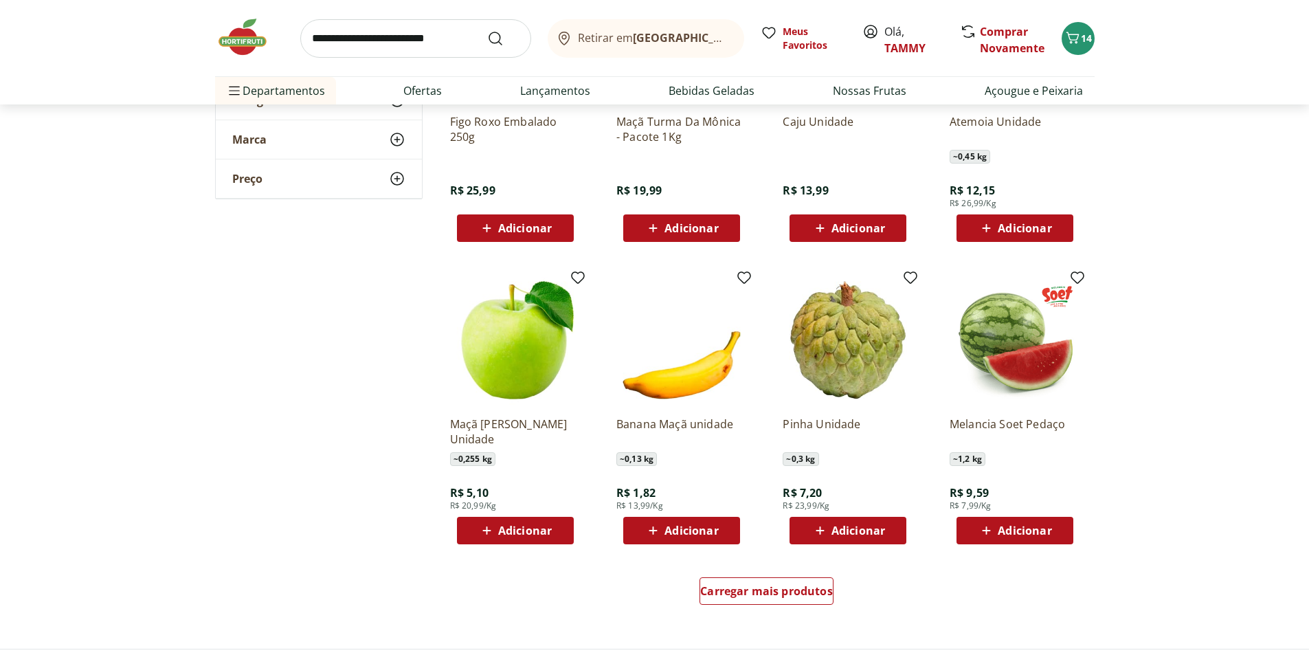
click at [1007, 533] on span "Adicionar" at bounding box center [1025, 530] width 54 height 11
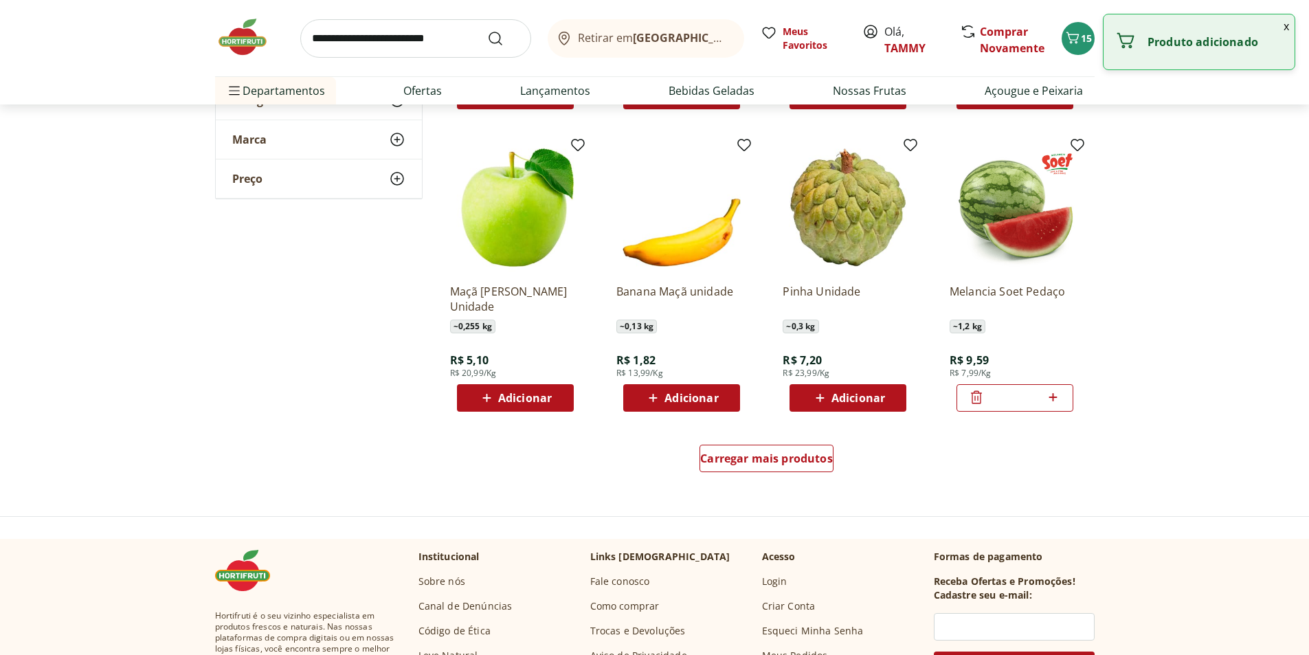
scroll to position [5154, 0]
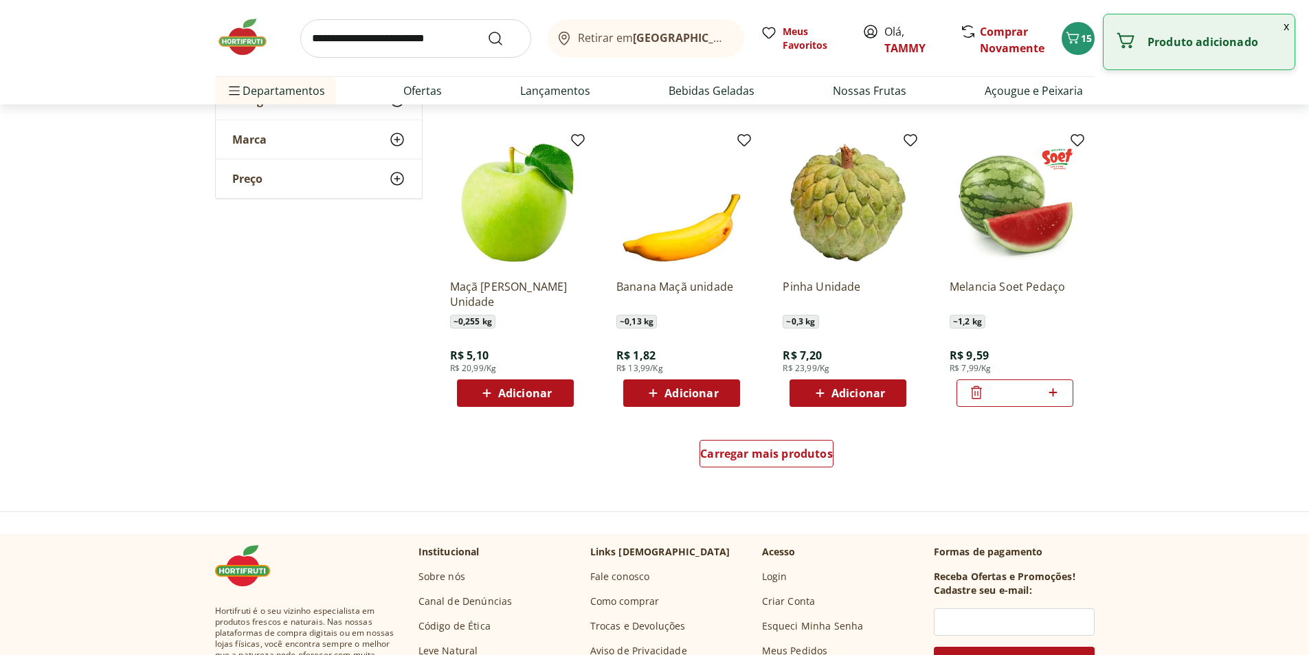
click at [518, 392] on span "Adicionar" at bounding box center [525, 393] width 54 height 11
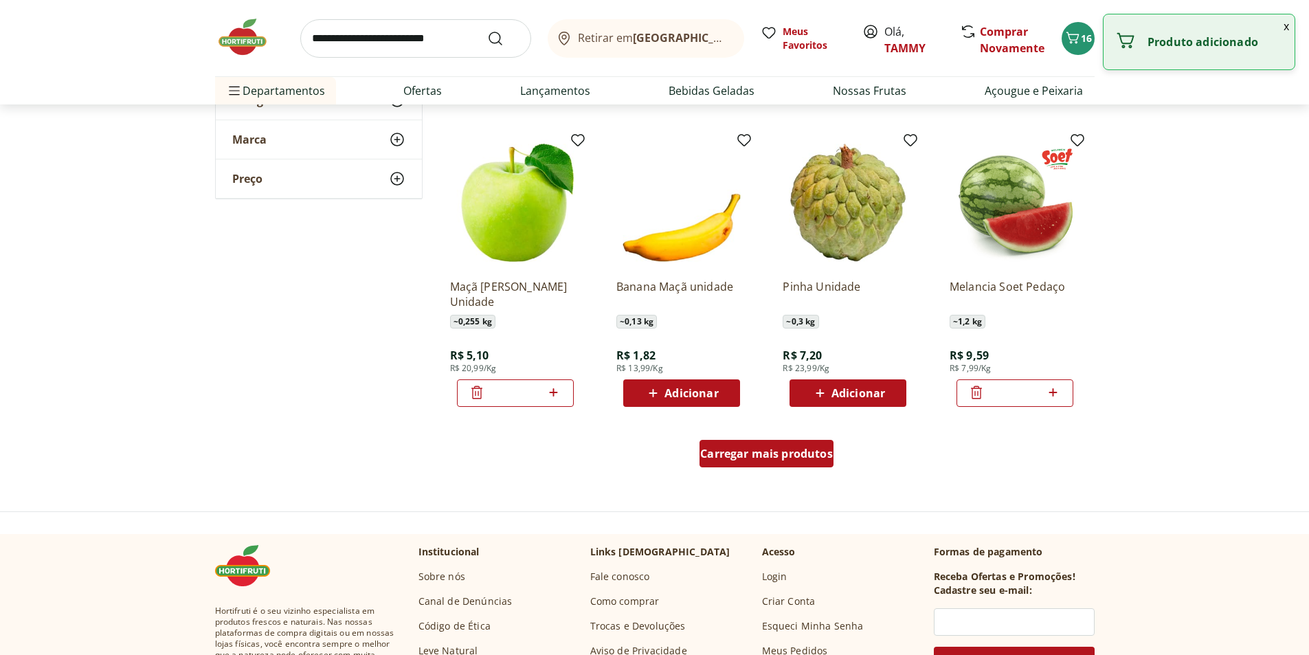
click at [770, 450] on span "Carregar mais produtos" at bounding box center [766, 453] width 133 height 11
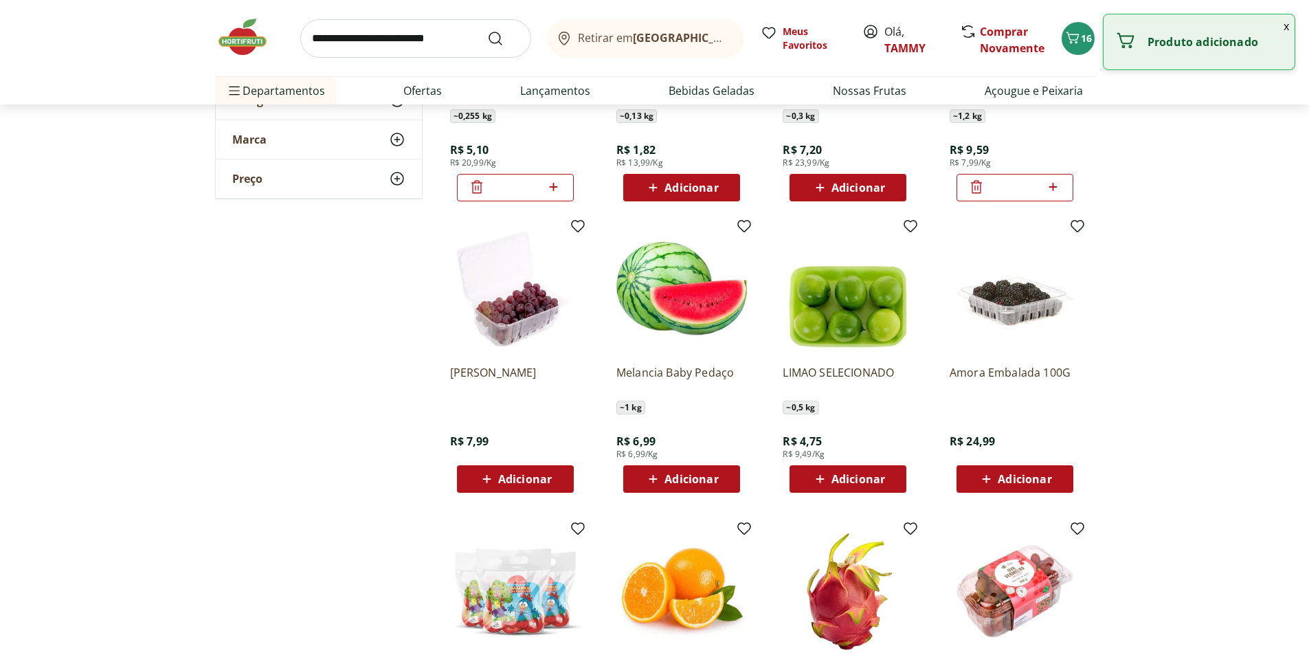
scroll to position [5360, 0]
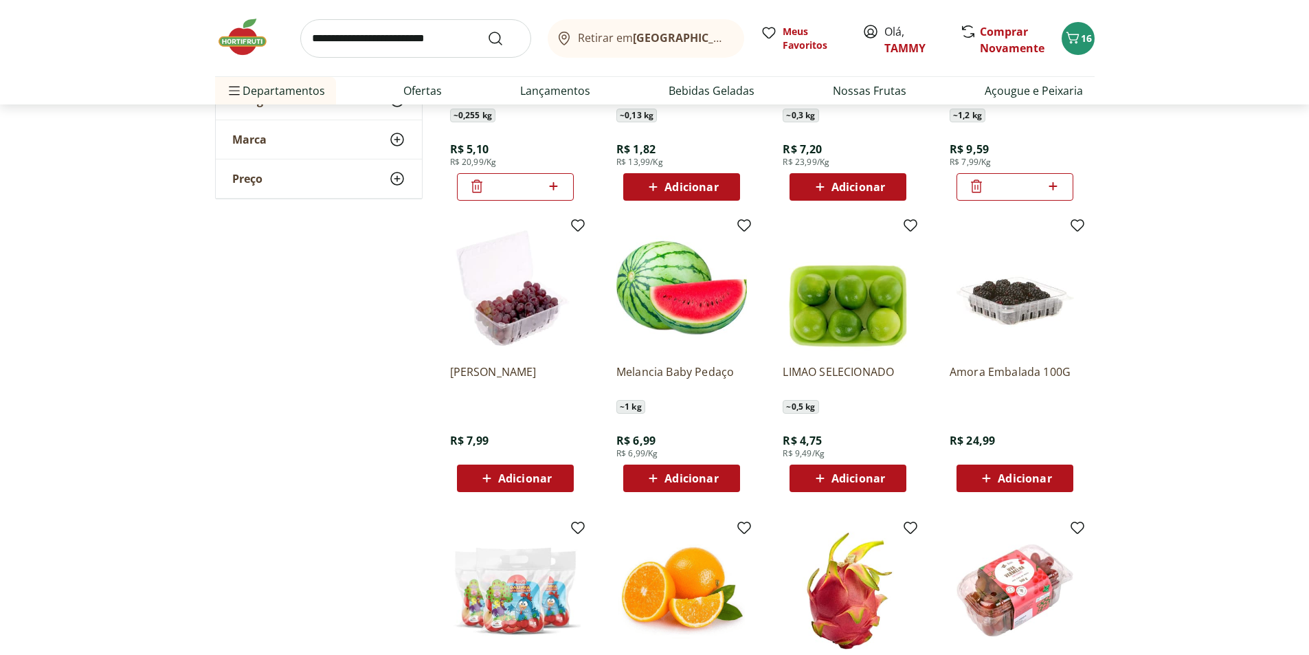
click at [852, 476] on span "Adicionar" at bounding box center [859, 478] width 54 height 11
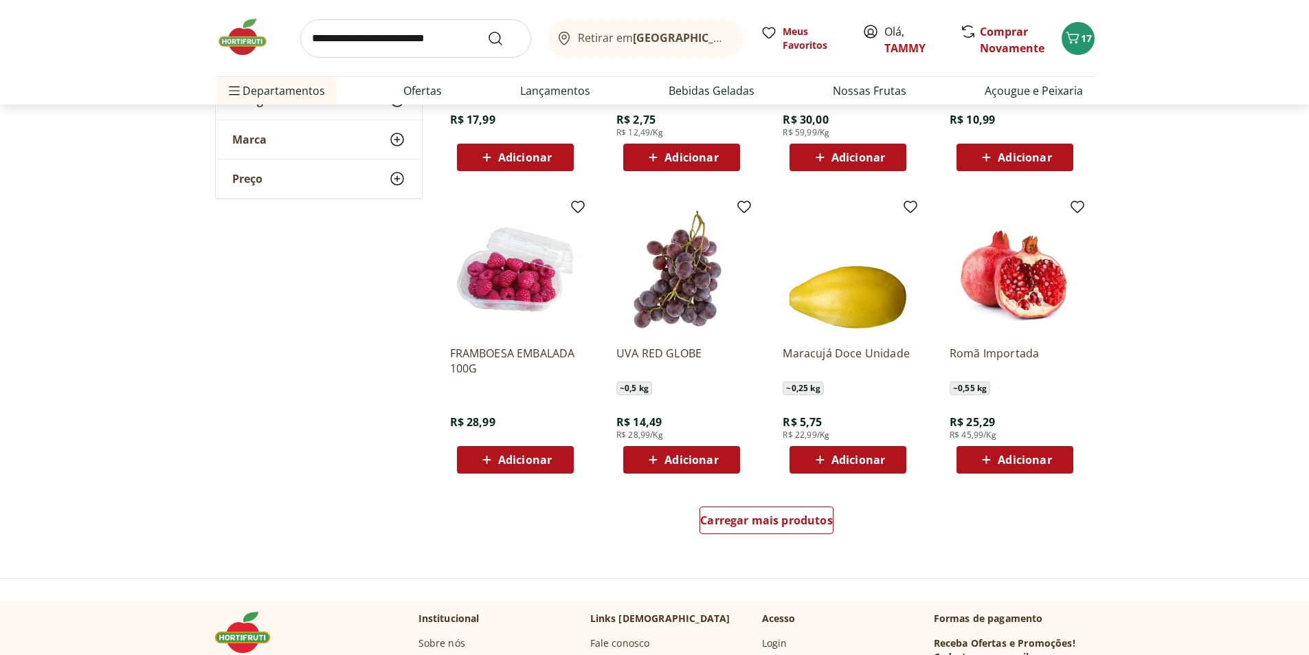
scroll to position [6048, 0]
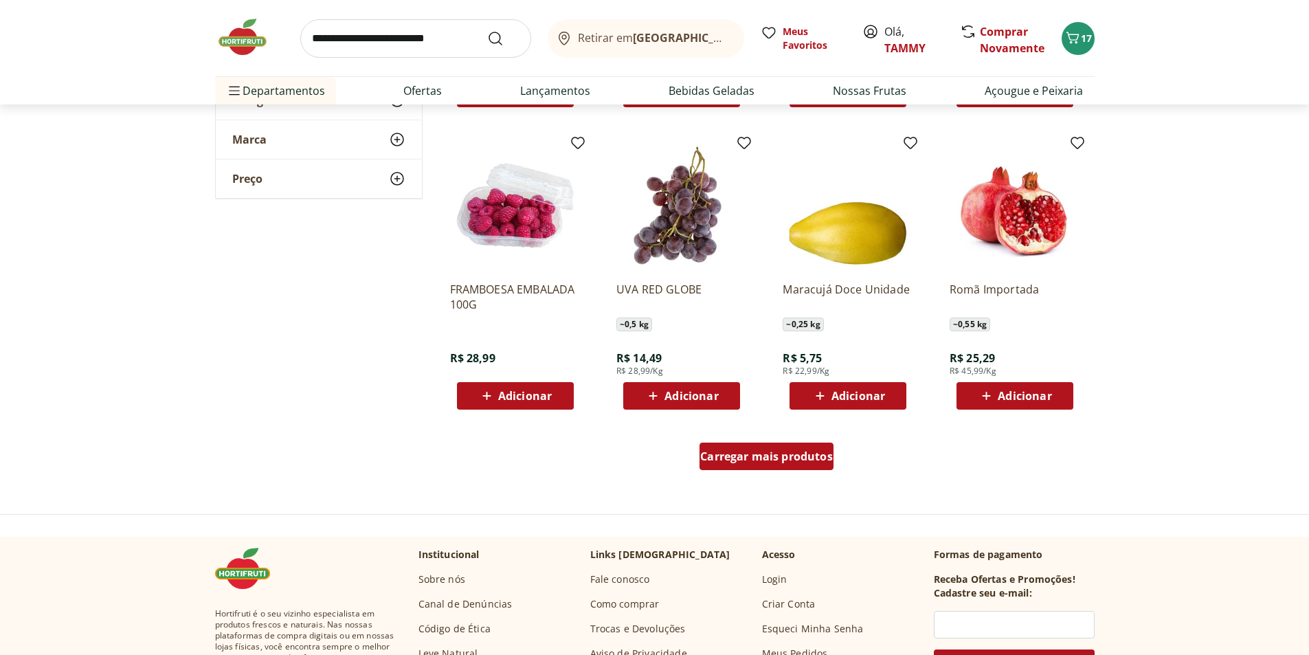
click at [784, 454] on span "Carregar mais produtos" at bounding box center [766, 456] width 133 height 11
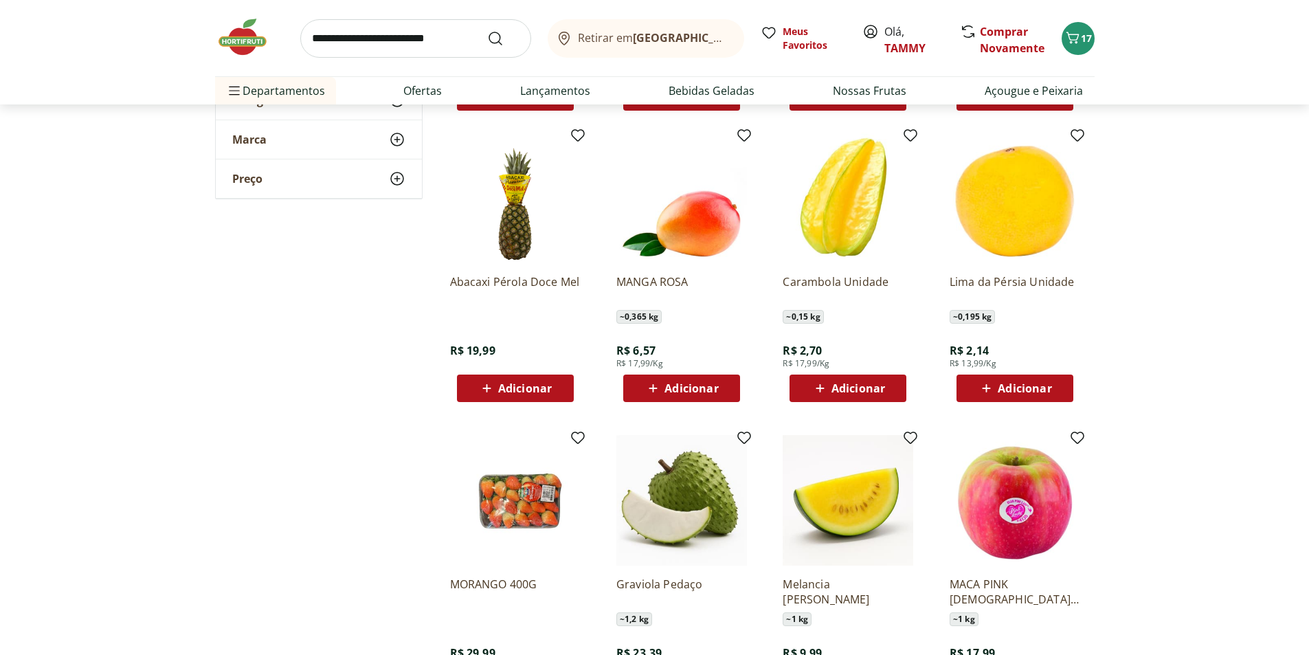
scroll to position [6323, 0]
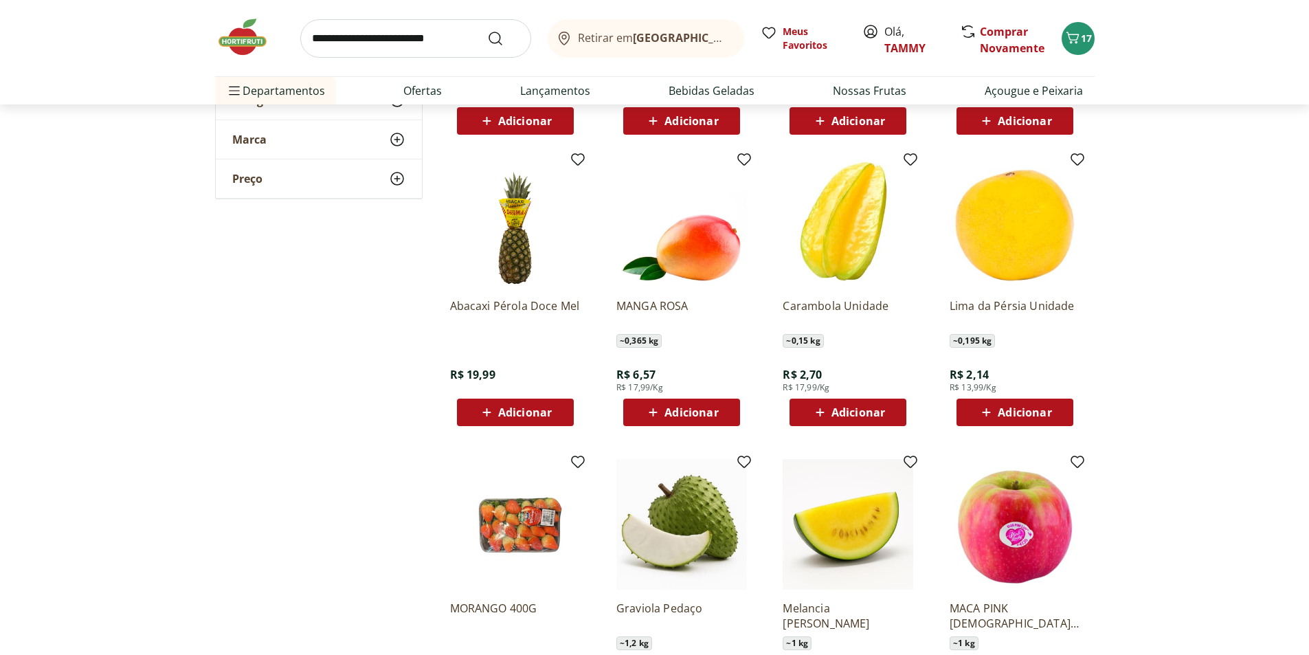
click at [515, 407] on span "Adicionar" at bounding box center [525, 412] width 54 height 11
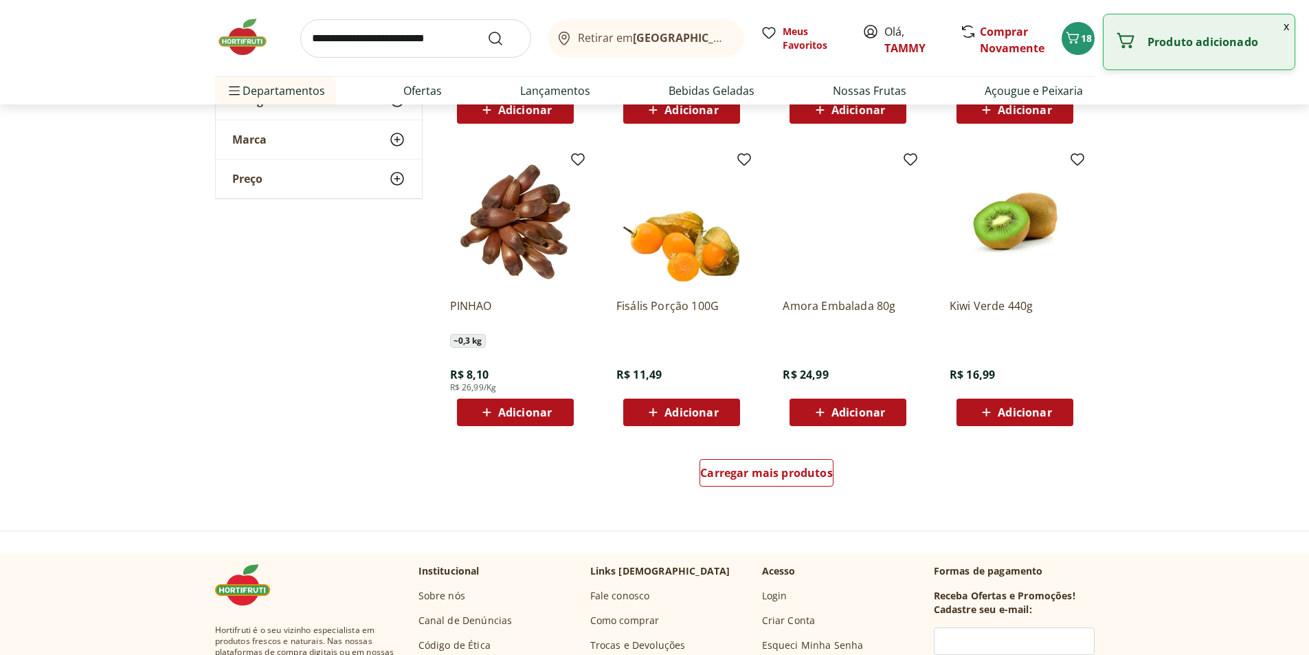
scroll to position [6941, 0]
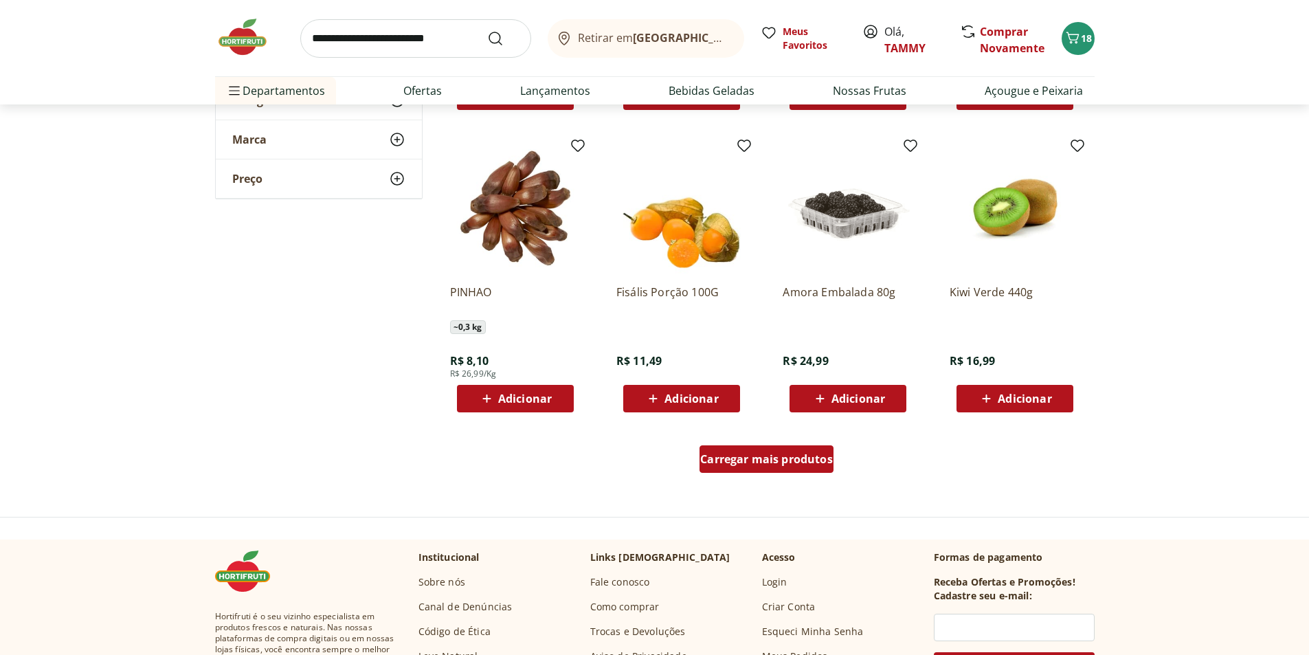
click at [779, 454] on span "Carregar mais produtos" at bounding box center [766, 459] width 133 height 11
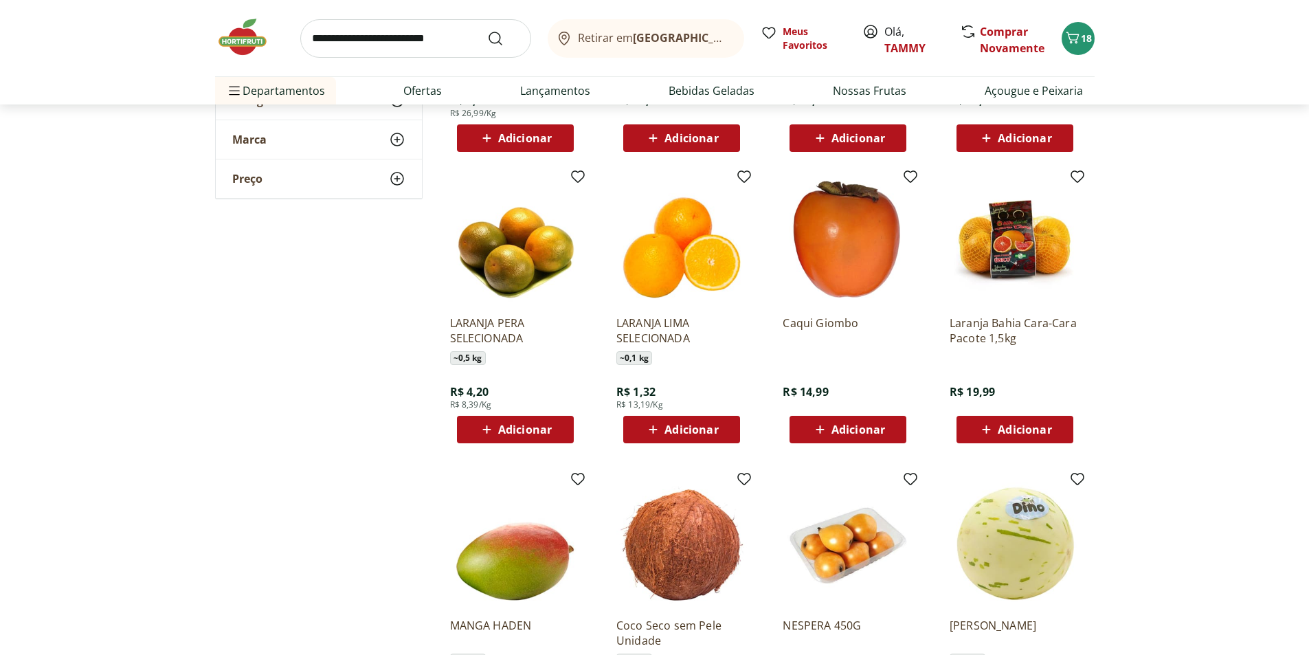
scroll to position [7216, 0]
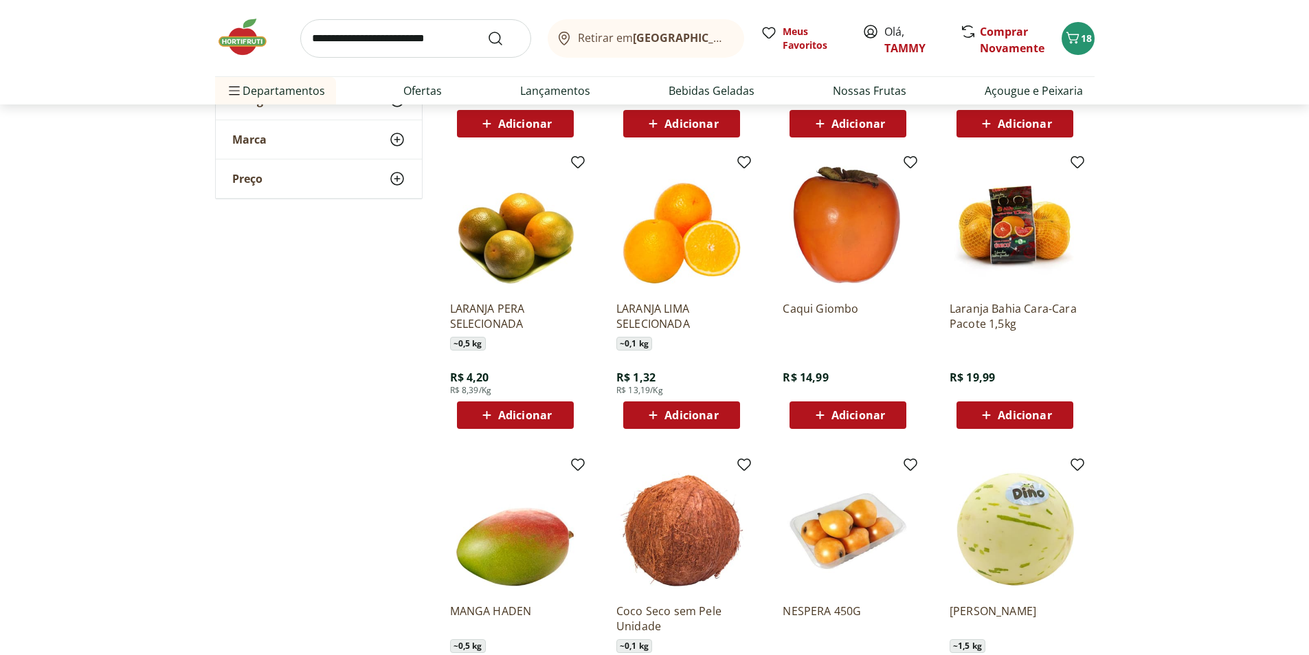
click at [1038, 410] on span "Adicionar" at bounding box center [1025, 415] width 54 height 11
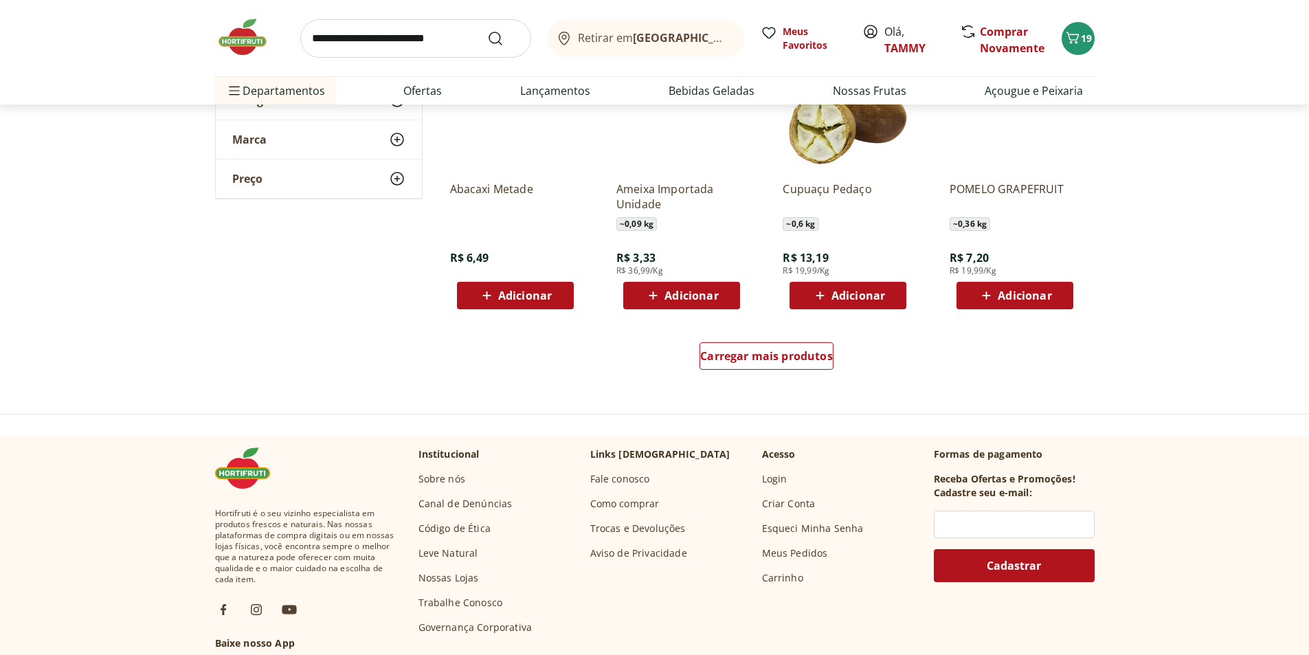
scroll to position [7972, 0]
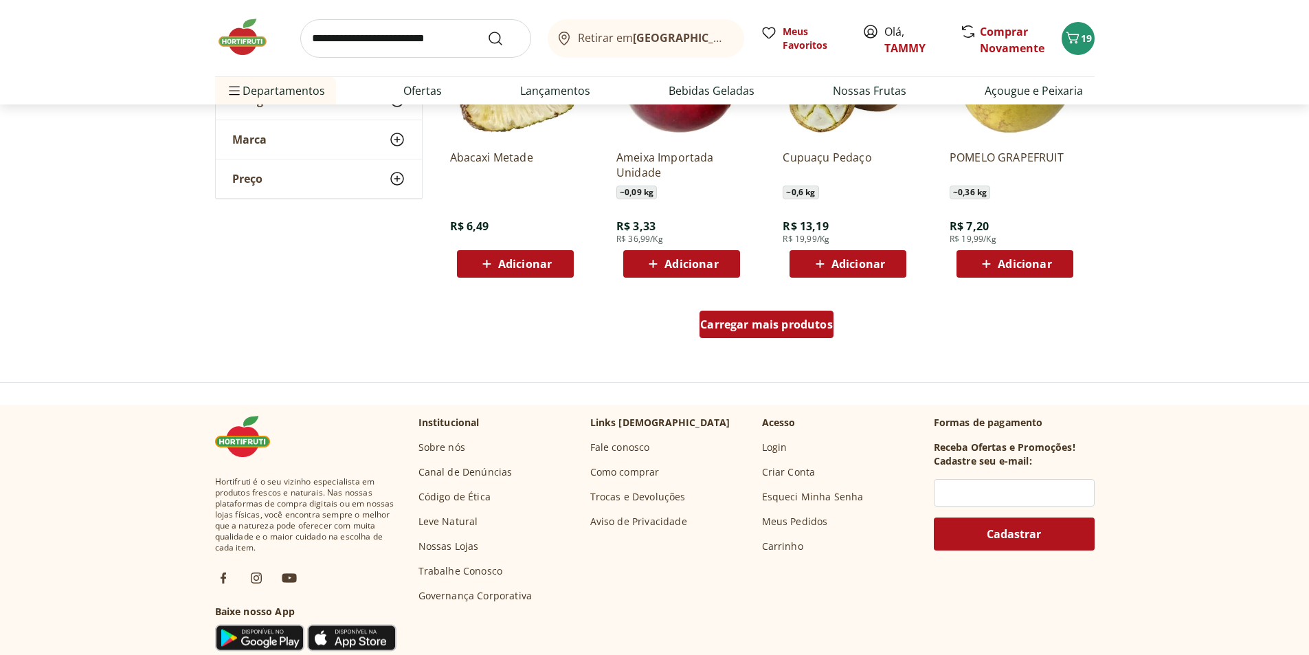
click at [768, 320] on span "Carregar mais produtos" at bounding box center [766, 324] width 133 height 11
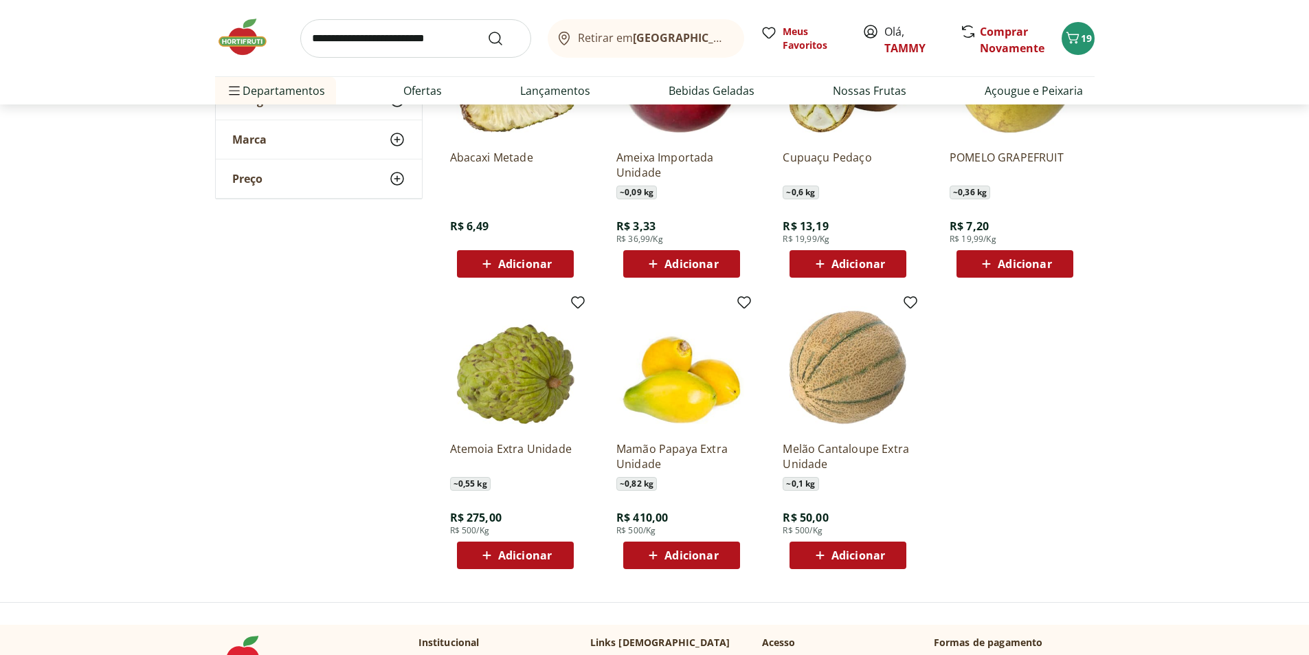
scroll to position [7903, 0]
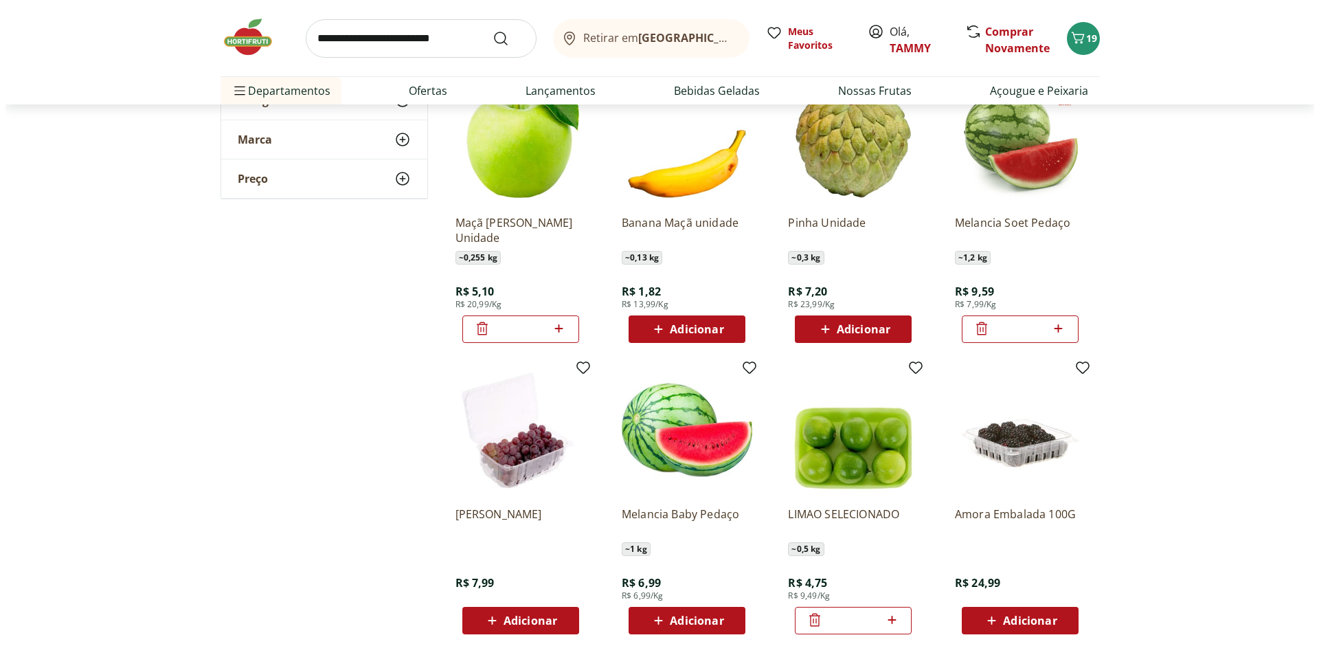
scroll to position [5123, 0]
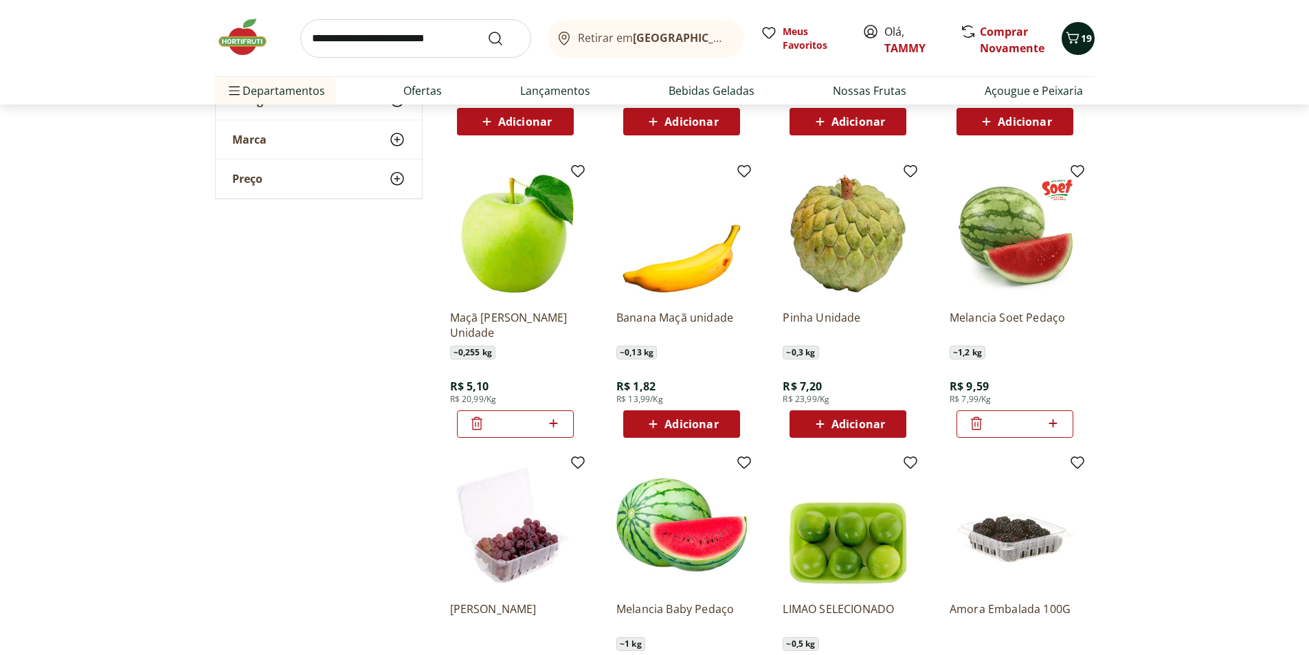
click at [1073, 33] on icon "Carrinho" at bounding box center [1073, 38] width 16 height 16
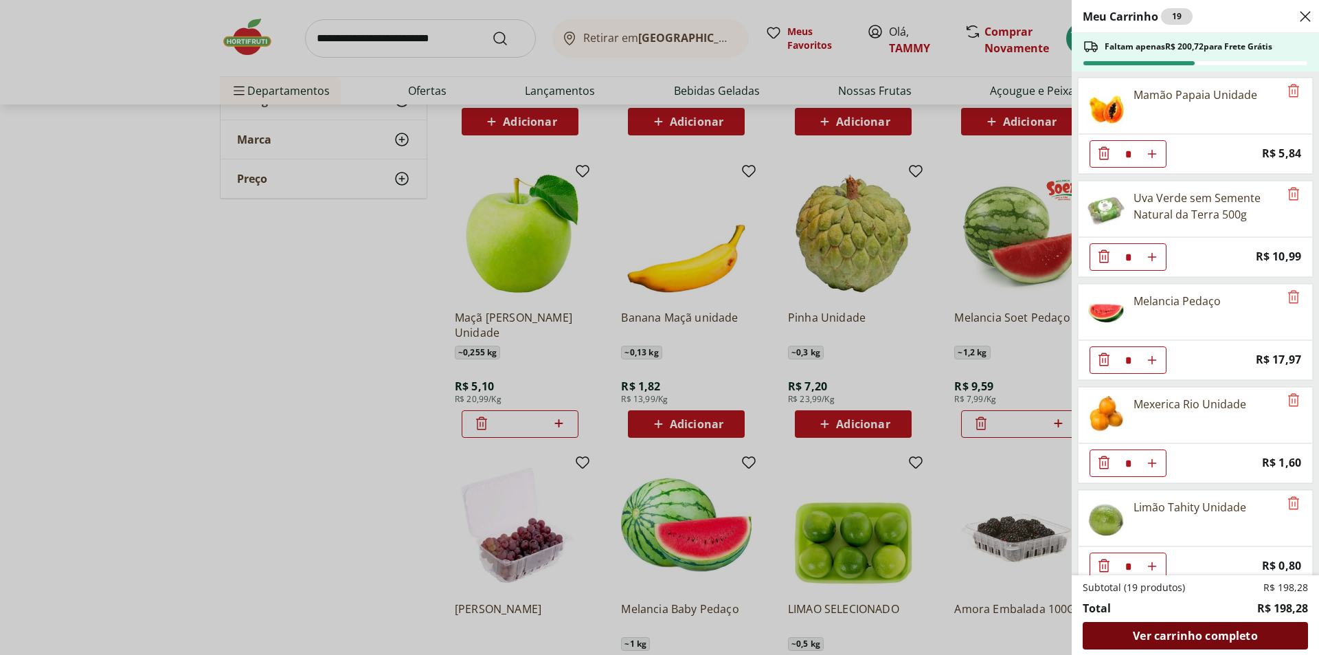
click at [1213, 630] on span "Ver carrinho completo" at bounding box center [1195, 635] width 124 height 11
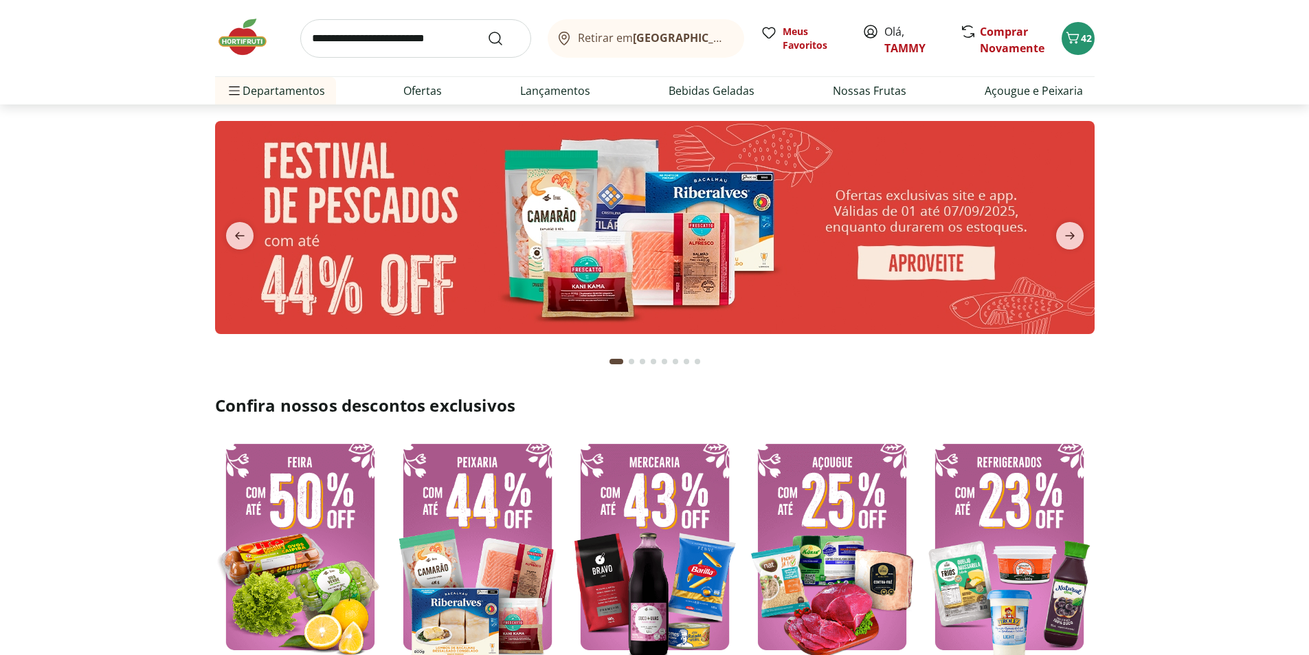
click at [387, 38] on input "search" at bounding box center [415, 38] width 231 height 38
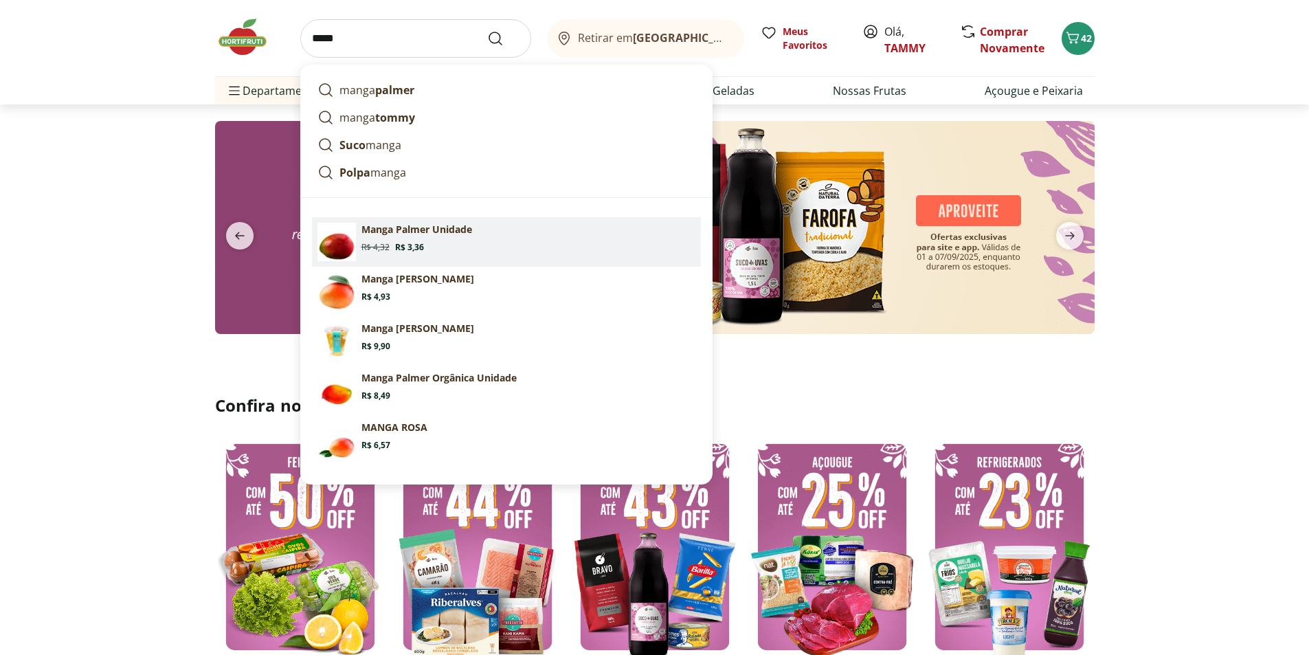
click at [434, 250] on section "Manga Palmer Unidade Original price: R$ 4,32 Price: R$ 3,36" at bounding box center [528, 238] width 334 height 30
type input "**********"
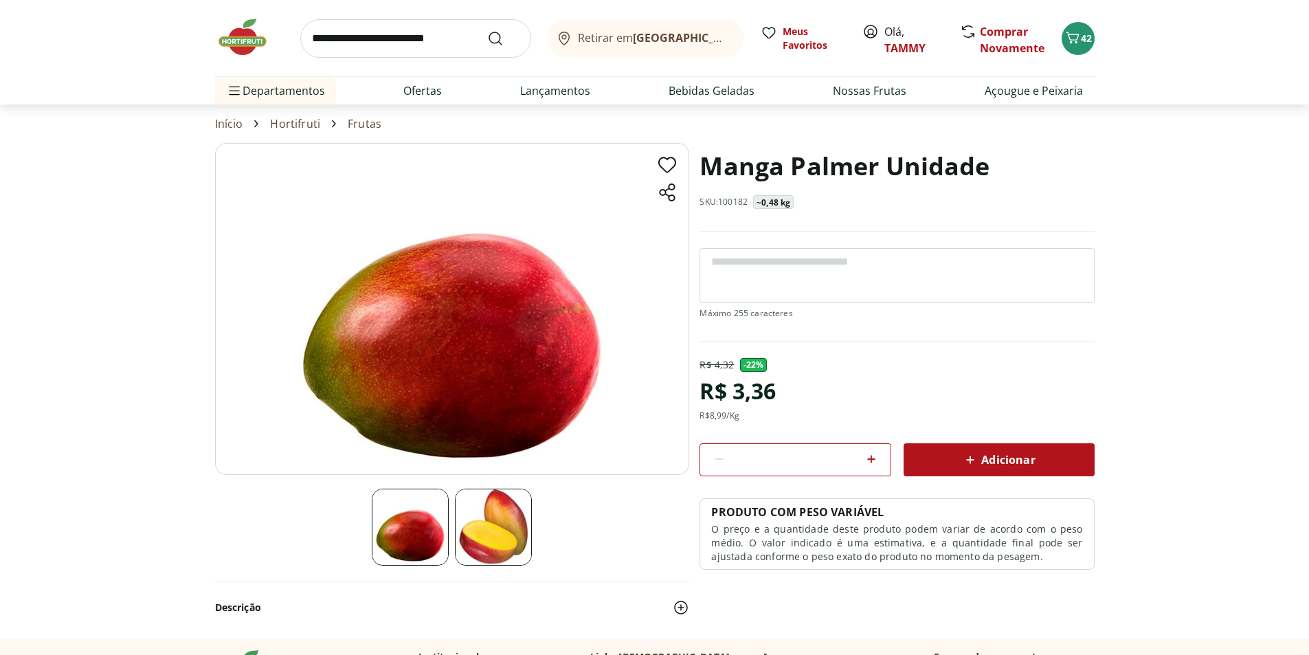
click at [871, 459] on icon at bounding box center [871, 459] width 8 height 8
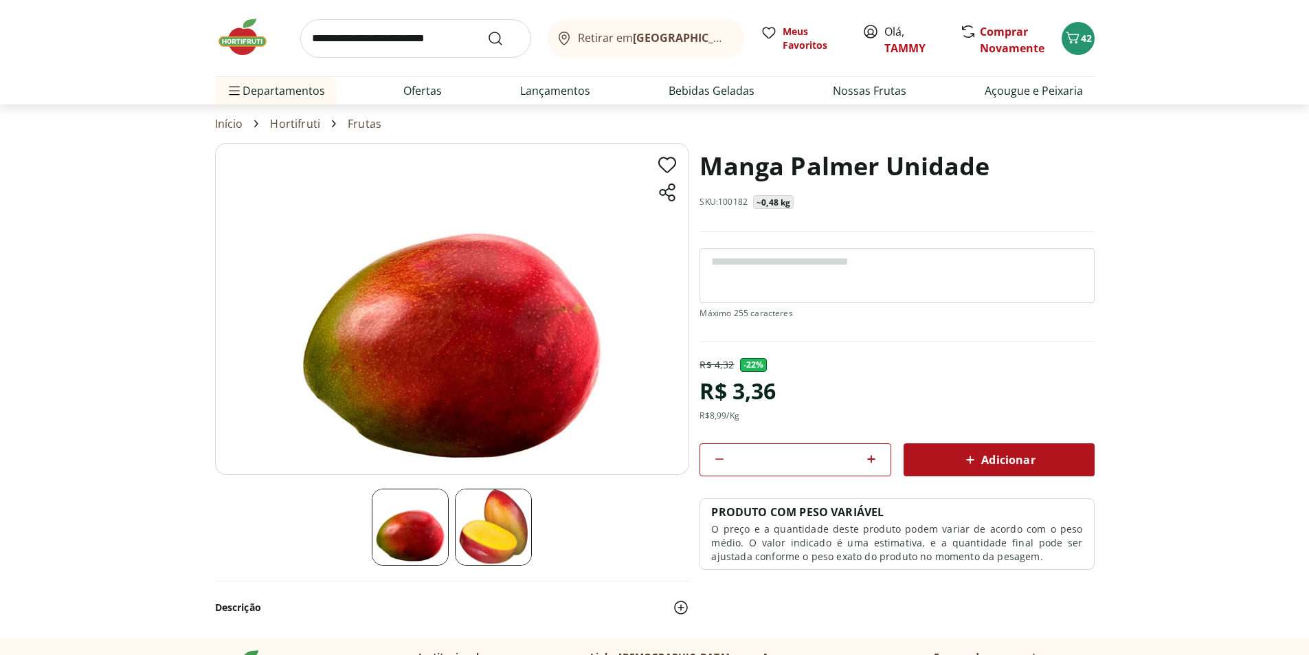
type input "*"
click at [977, 463] on icon at bounding box center [970, 460] width 16 height 16
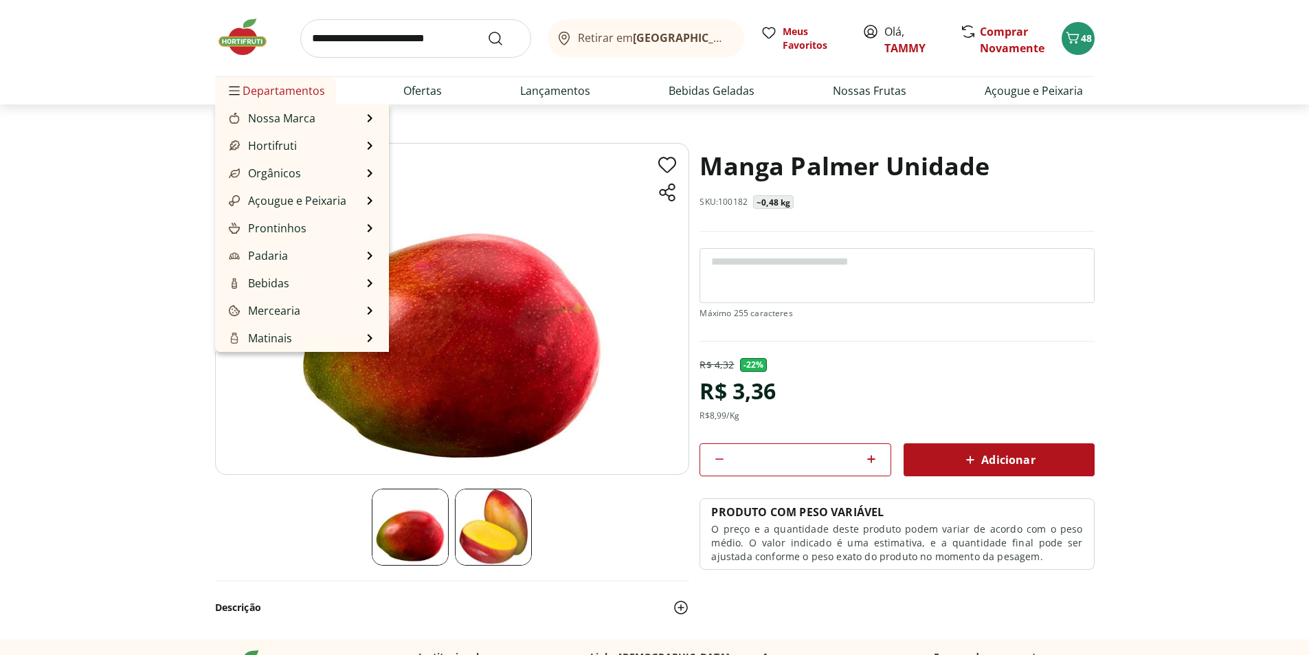
click at [254, 91] on span "Departamentos" at bounding box center [275, 90] width 99 height 33
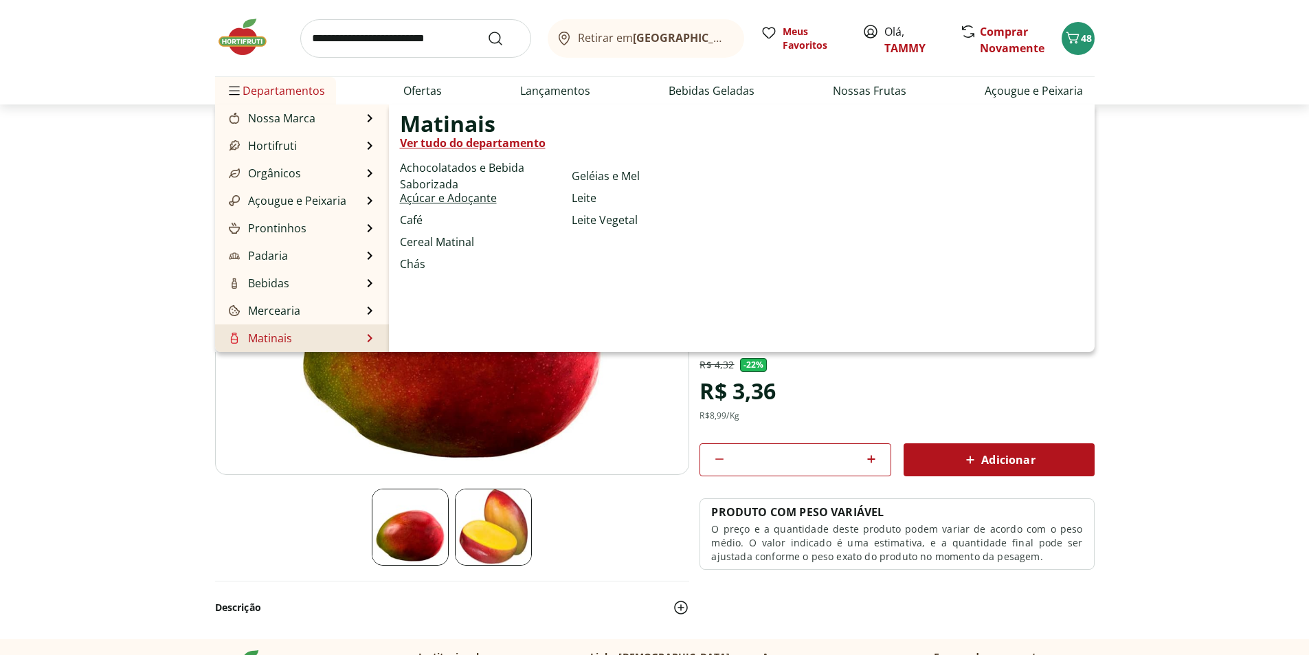
click at [444, 200] on link "Açúcar e Adoçante" at bounding box center [448, 198] width 97 height 16
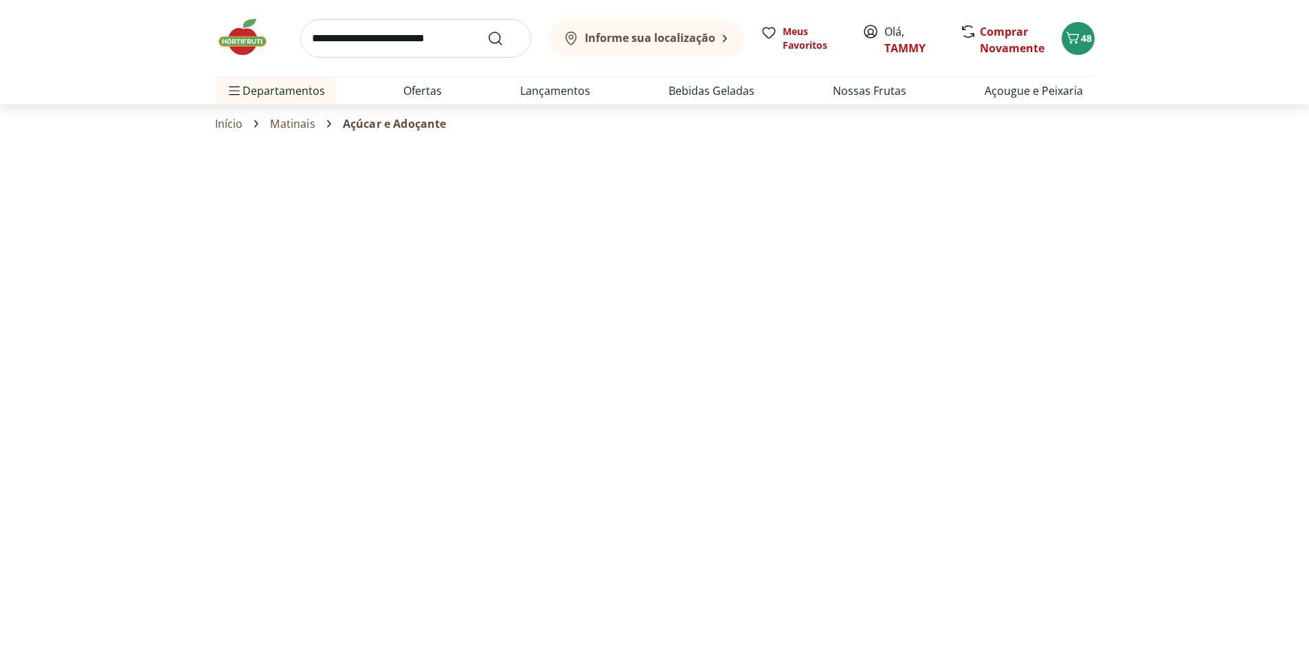
select select "**********"
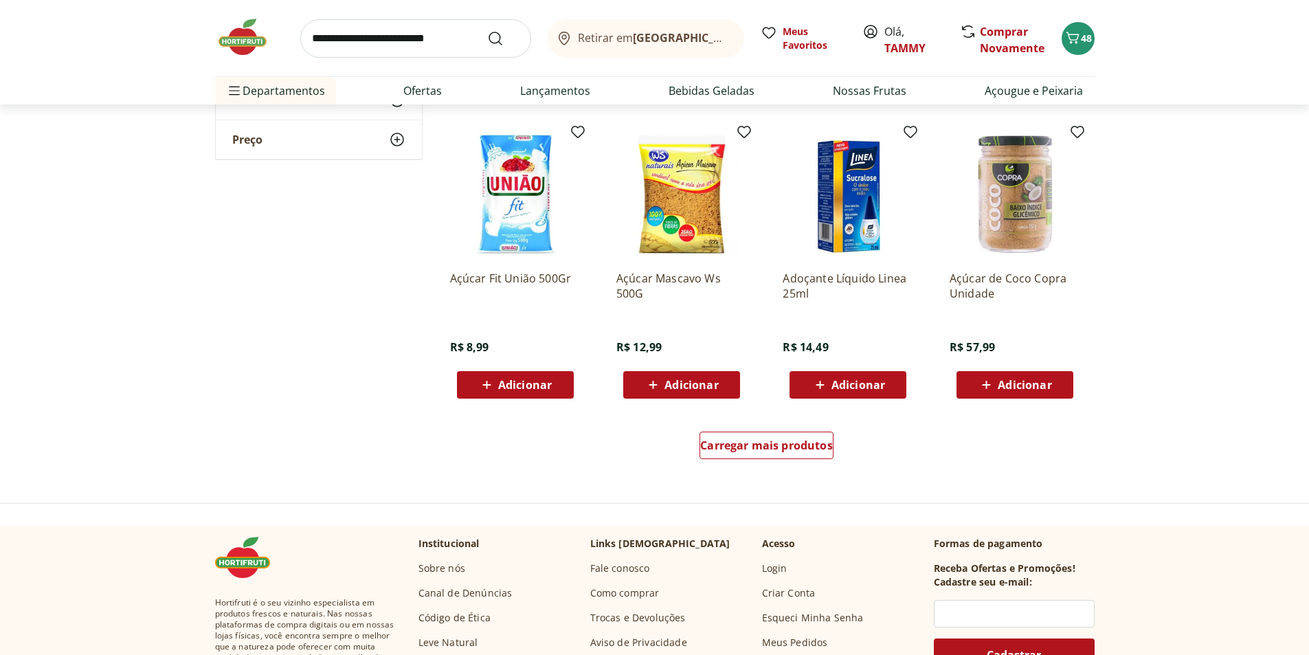
scroll to position [687, 0]
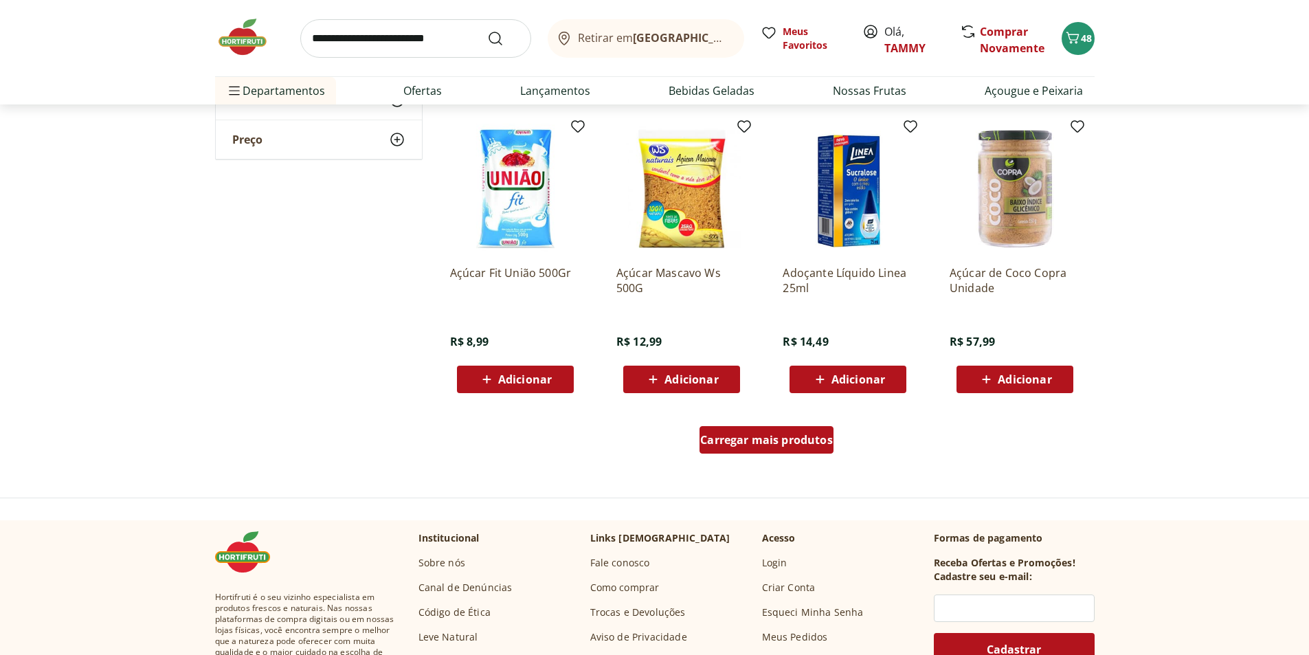
click at [775, 441] on span "Carregar mais produtos" at bounding box center [766, 439] width 133 height 11
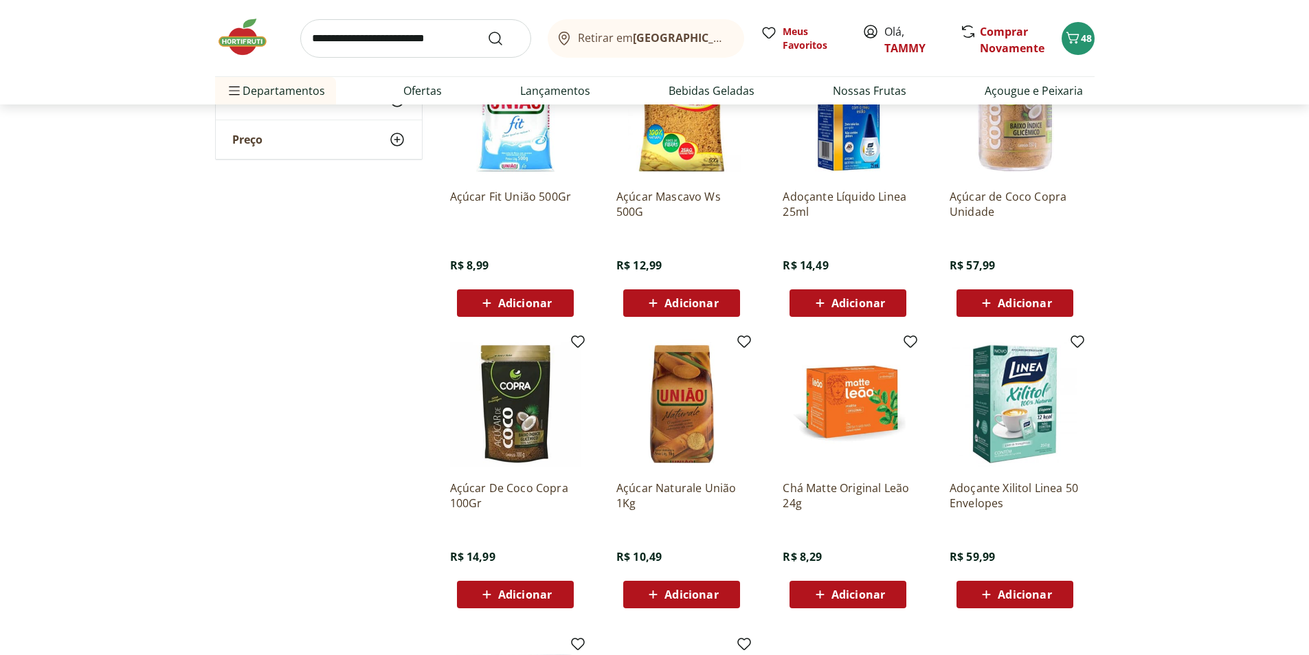
scroll to position [756, 0]
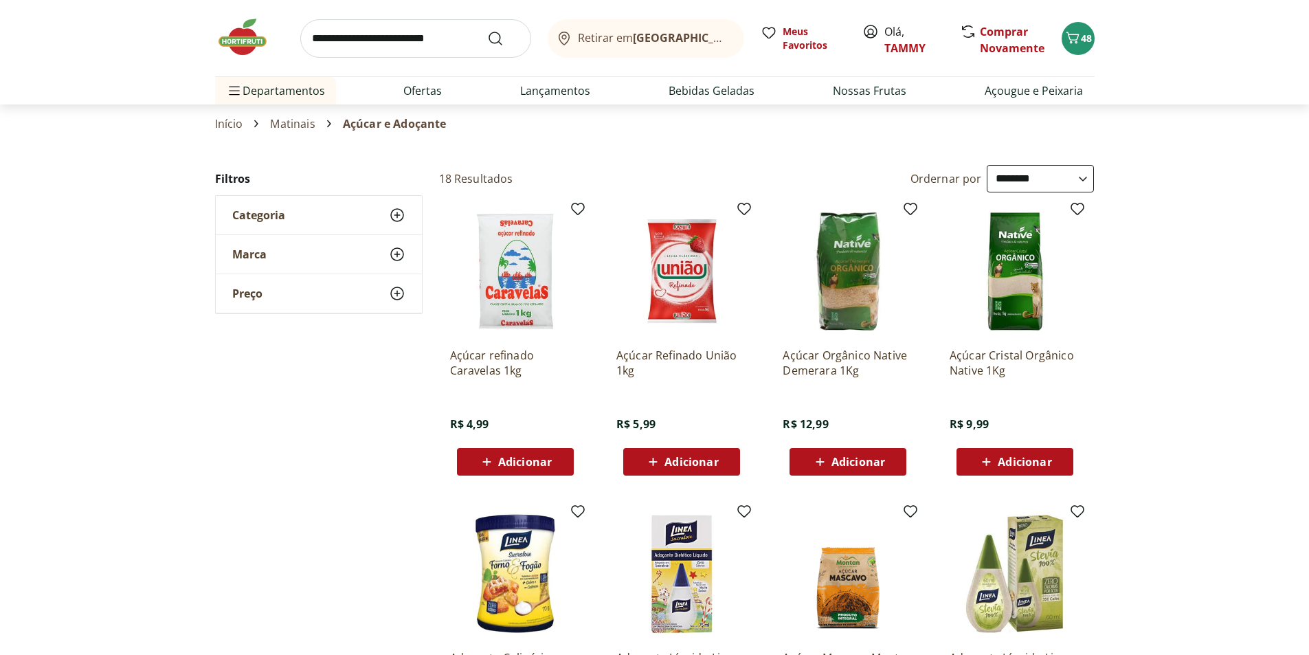
click at [684, 456] on span "Adicionar" at bounding box center [692, 461] width 54 height 11
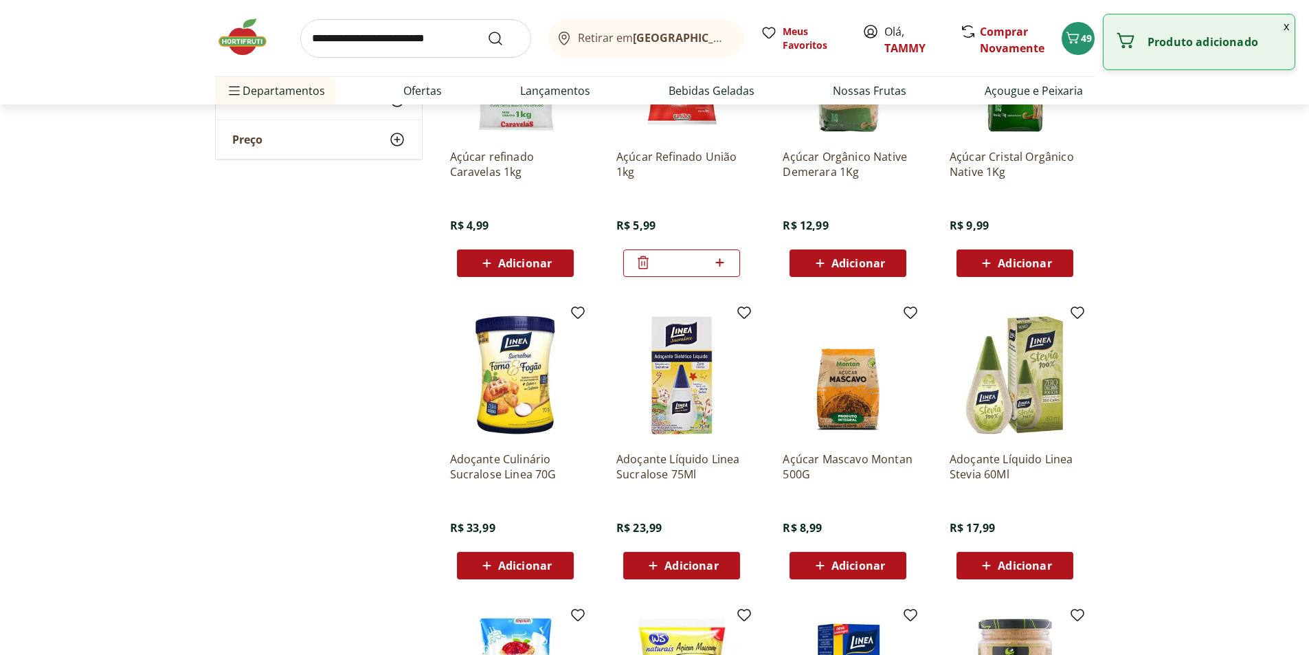
scroll to position [206, 0]
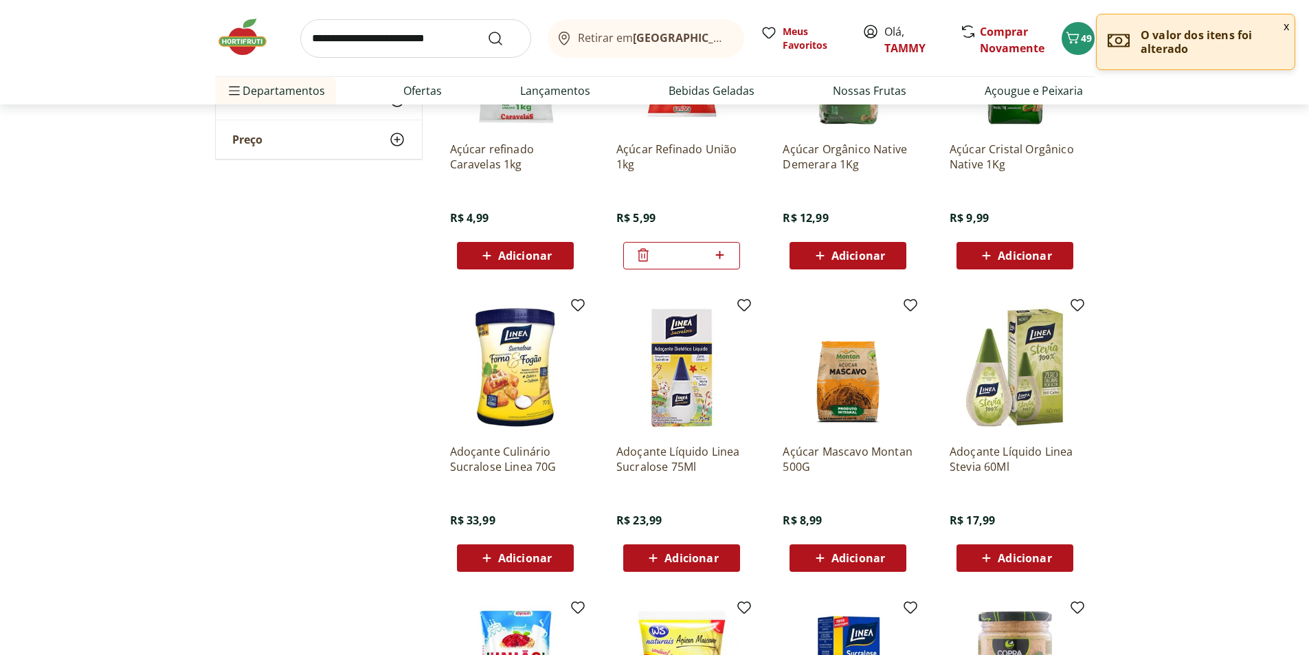
click at [858, 553] on span "Adicionar" at bounding box center [859, 558] width 54 height 11
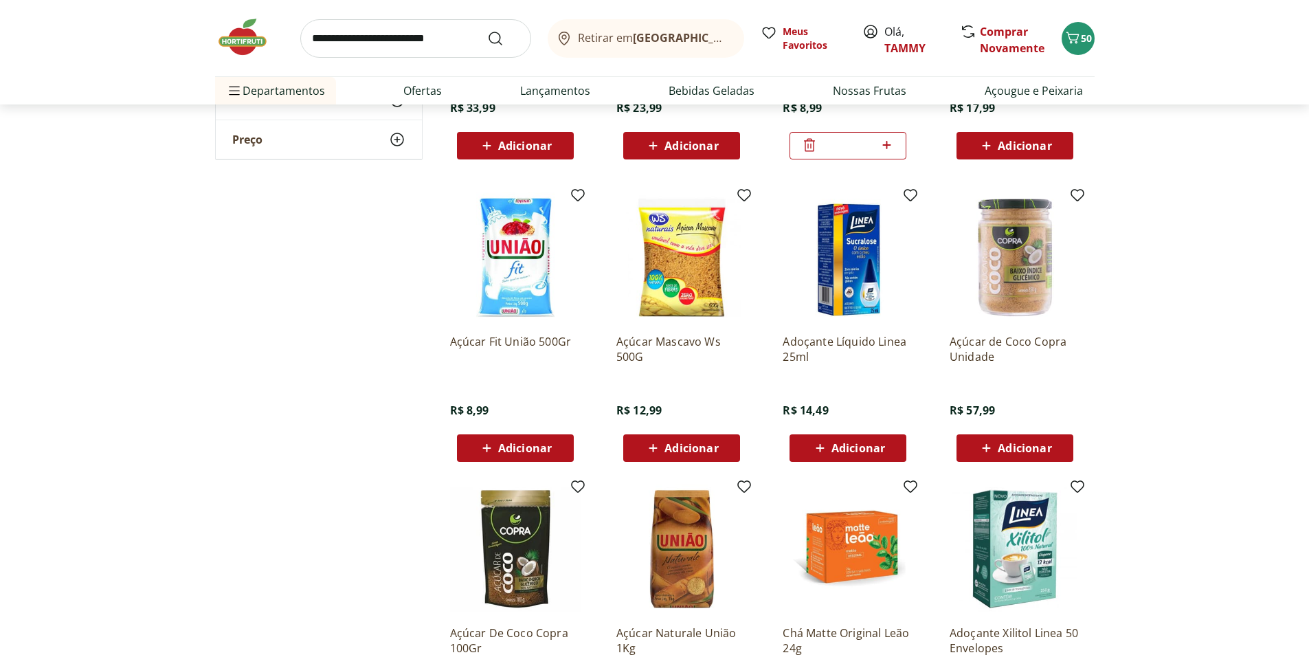
scroll to position [756, 0]
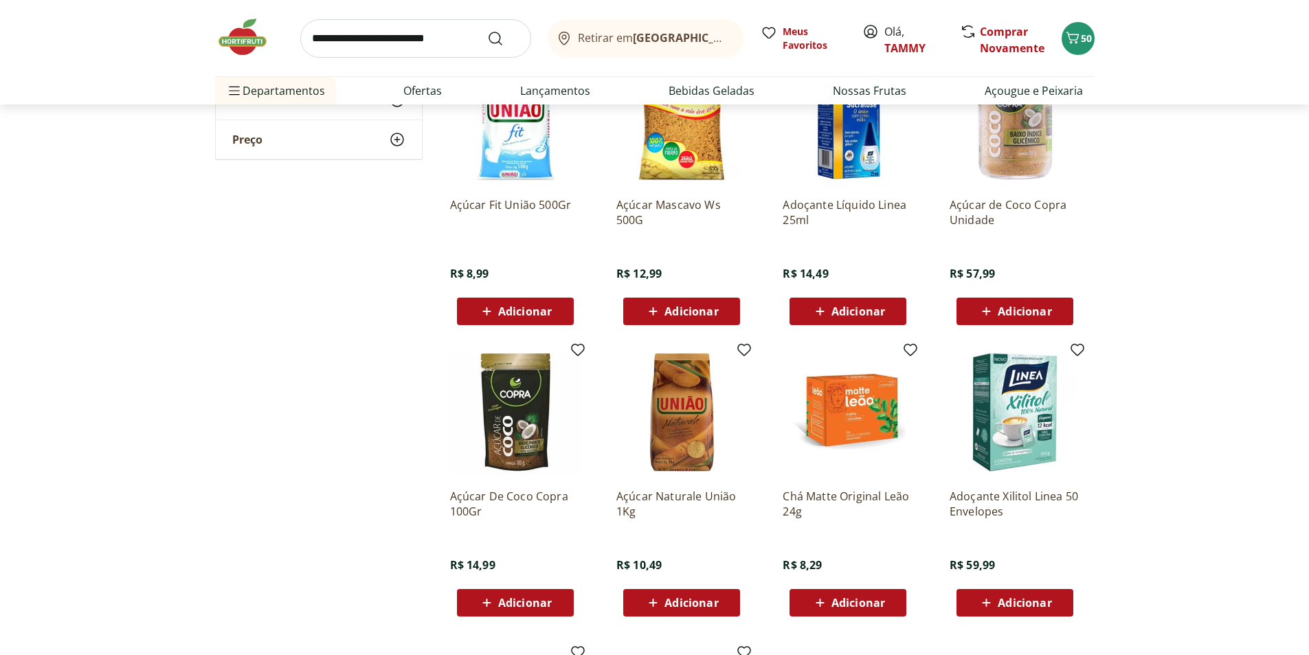
scroll to position [756, 0]
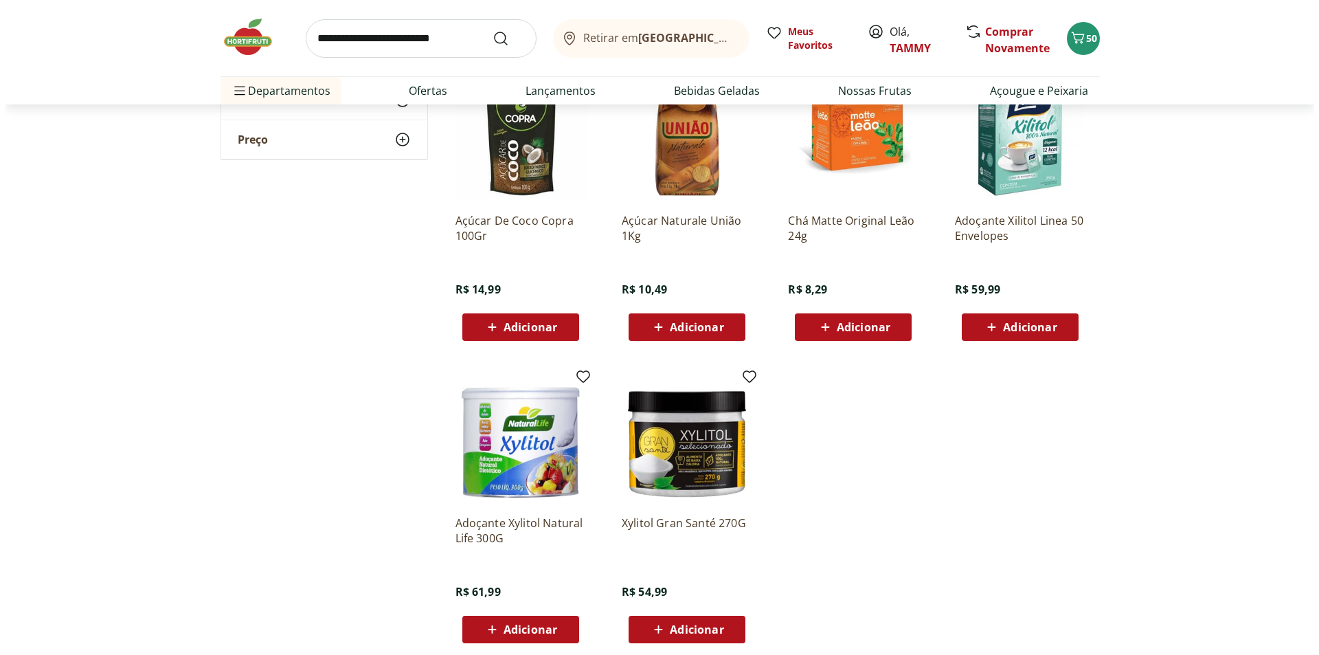
scroll to position [1237, 0]
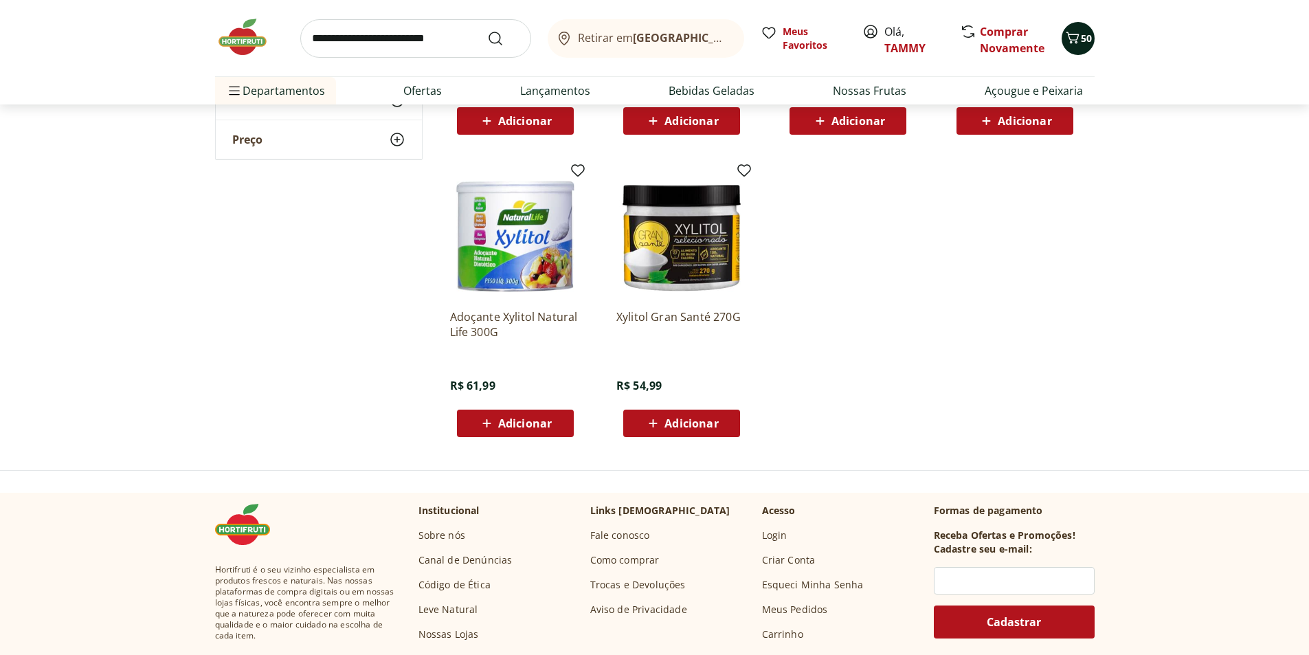
click at [1075, 37] on icon "Carrinho" at bounding box center [1073, 38] width 16 height 16
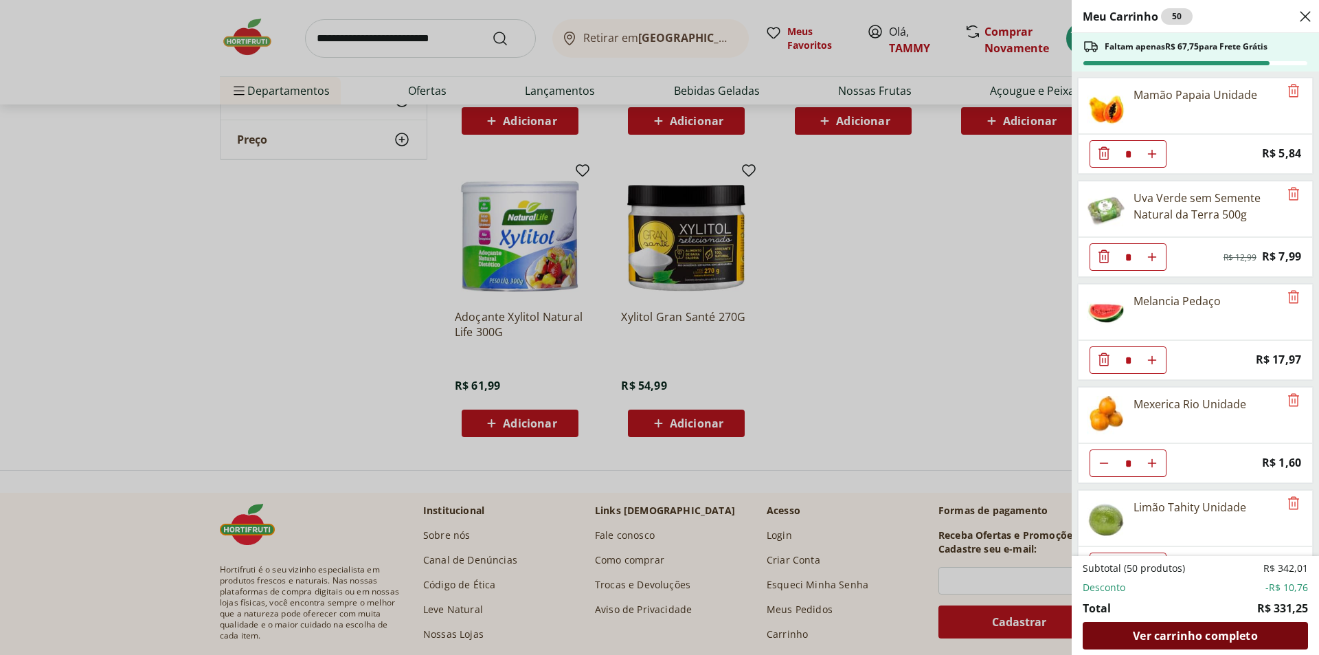
click at [1169, 637] on span "Ver carrinho completo" at bounding box center [1195, 635] width 124 height 11
